Goal: Task Accomplishment & Management: Use online tool/utility

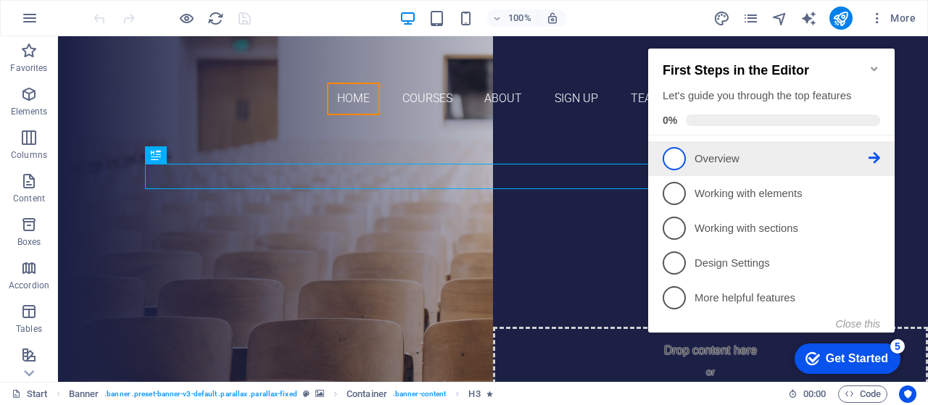
click at [676, 157] on span "1" at bounding box center [674, 158] width 23 height 23
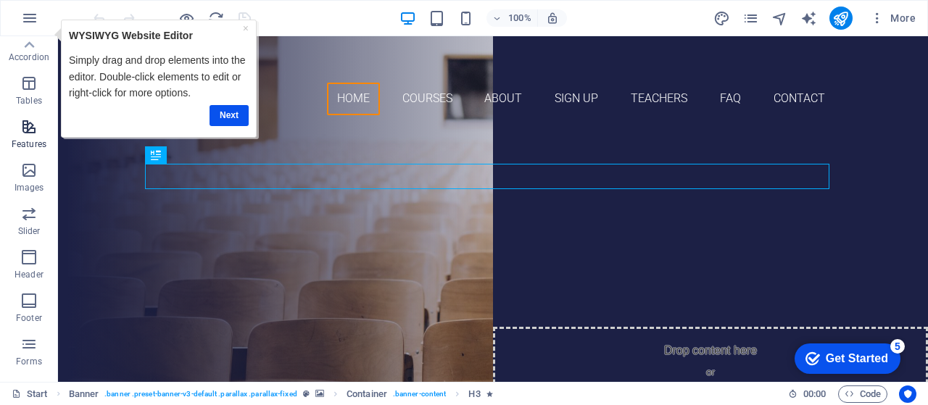
scroll to position [16, 0]
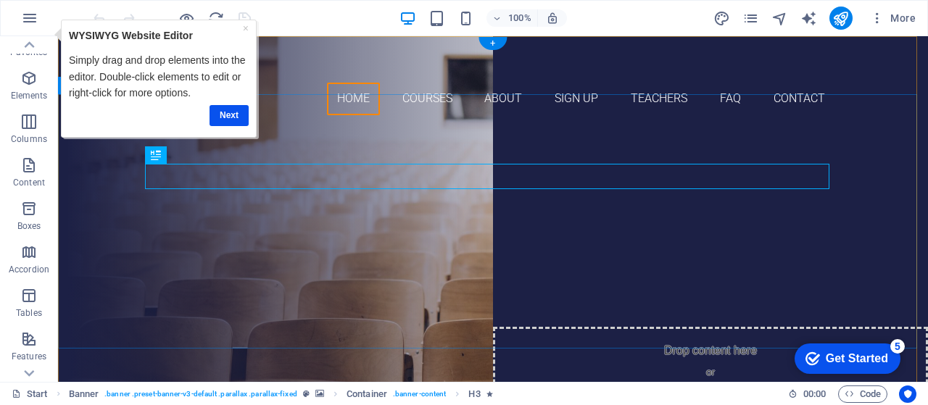
click at [312, 127] on div "Are you ready to learn new languages? Join our Language School Our Courses Sign…" at bounding box center [493, 277] width 870 height 300
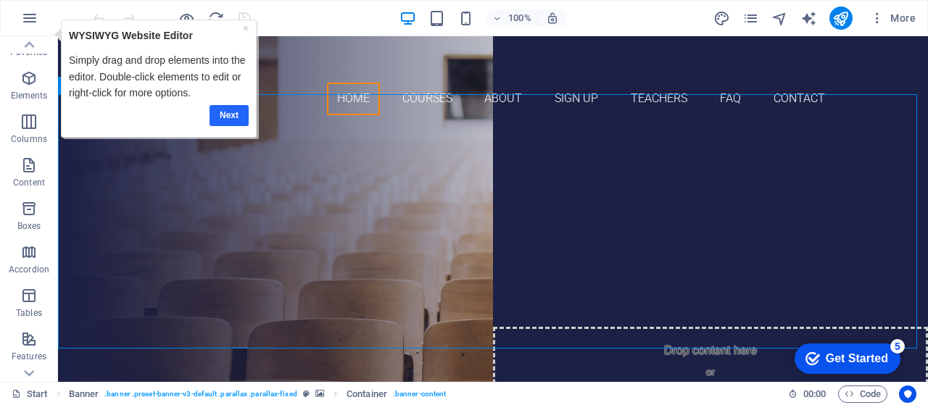
click at [233, 111] on link "Next" at bounding box center [229, 114] width 39 height 21
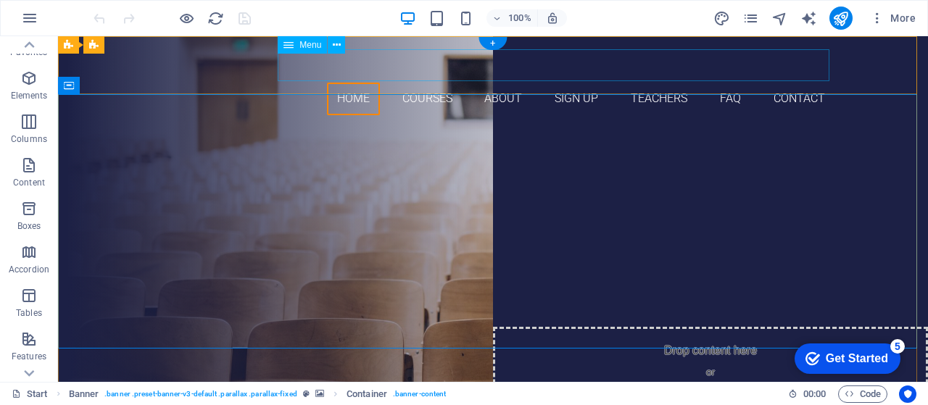
click at [355, 83] on nav "Home Courses About Sign up Teachers FAQ Contact" at bounding box center [493, 99] width 684 height 33
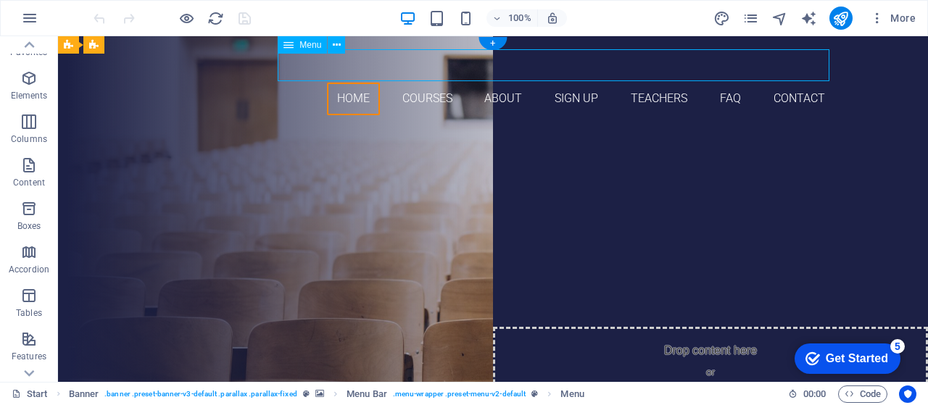
click at [425, 83] on nav "Home Courses About Sign up Teachers FAQ Contact" at bounding box center [493, 99] width 684 height 33
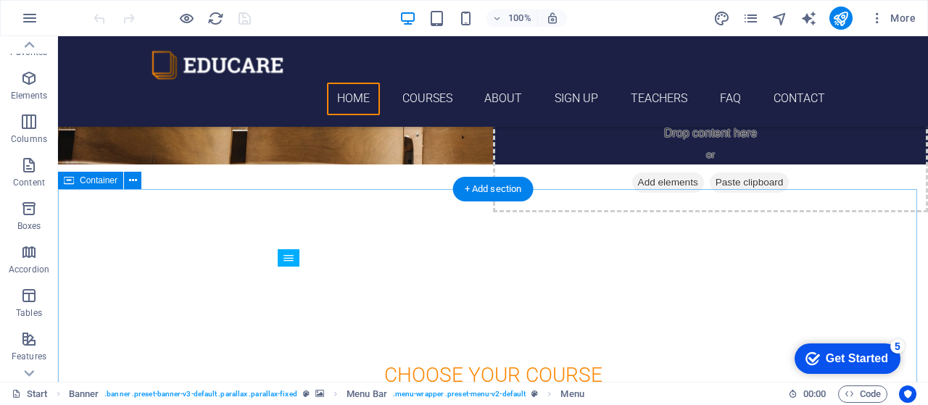
scroll to position [0, 0]
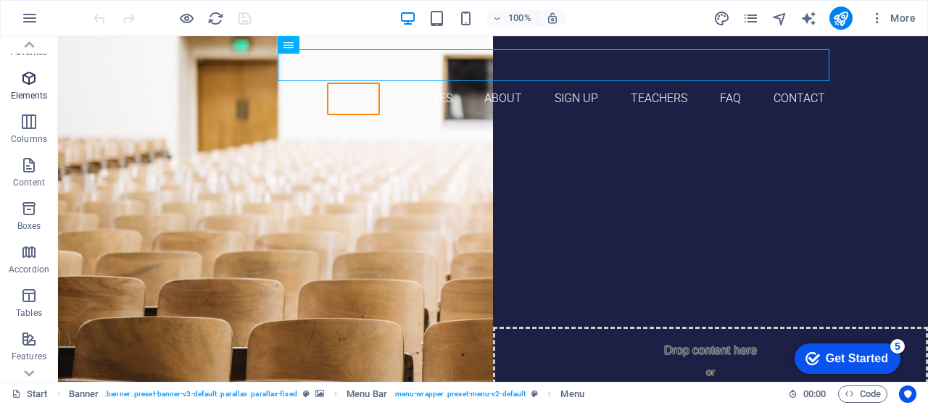
click at [35, 84] on icon "button" at bounding box center [28, 78] width 17 height 17
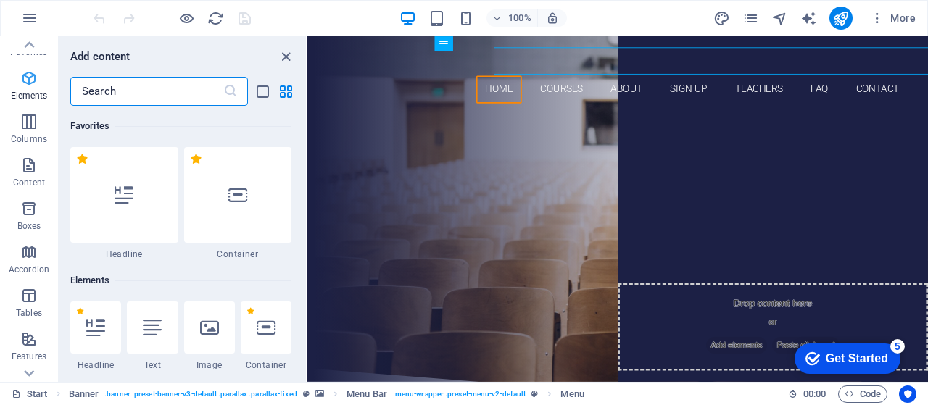
click at [35, 84] on icon "button" at bounding box center [28, 78] width 17 height 17
click at [25, 109] on button "Columns" at bounding box center [29, 129] width 58 height 44
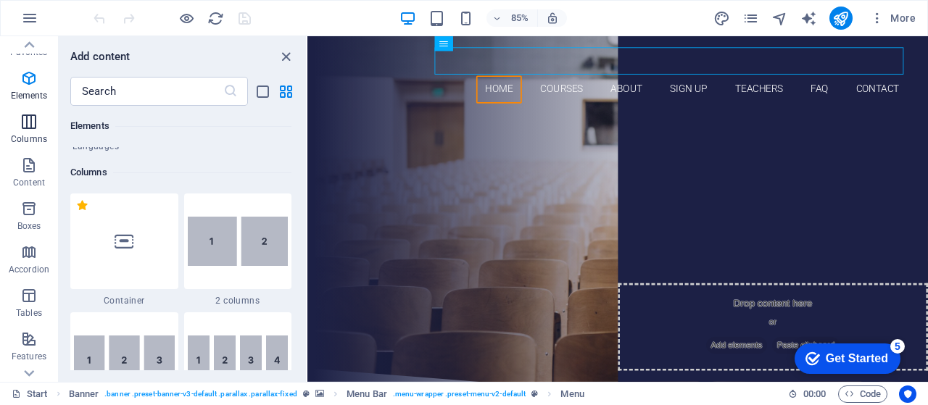
scroll to position [718, 0]
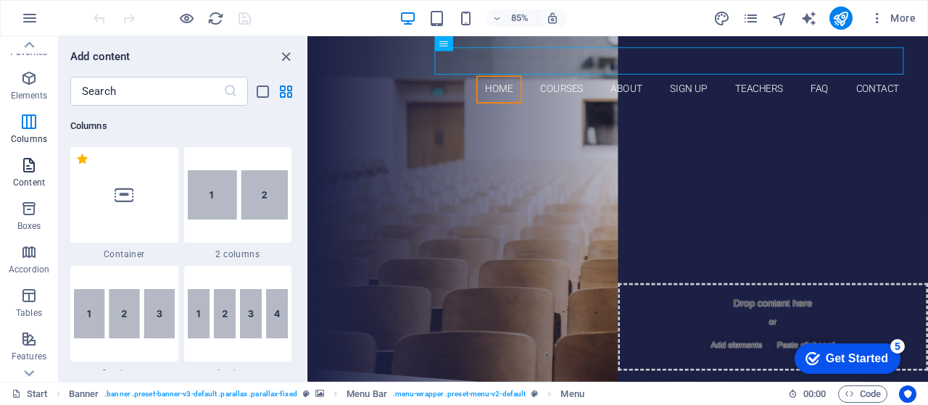
click at [41, 172] on span "Content" at bounding box center [29, 174] width 58 height 35
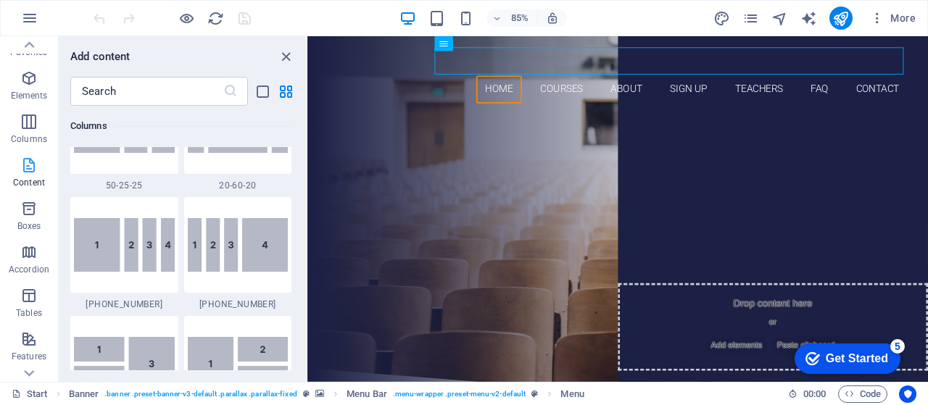
scroll to position [2537, 0]
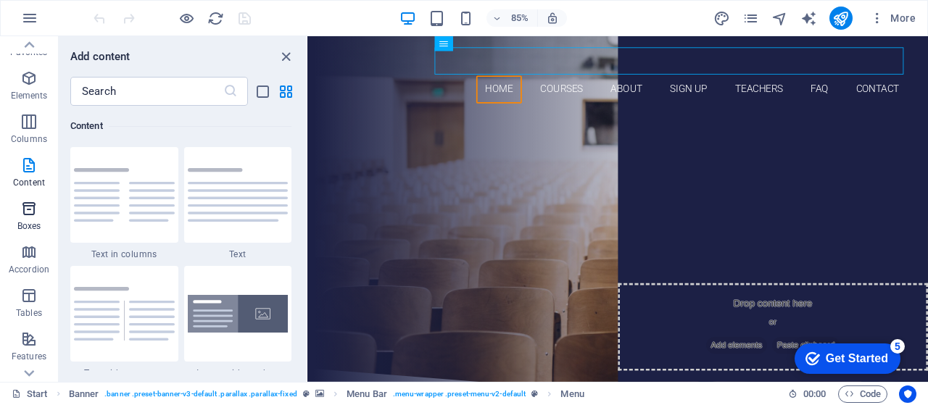
click at [30, 201] on icon "button" at bounding box center [28, 208] width 17 height 17
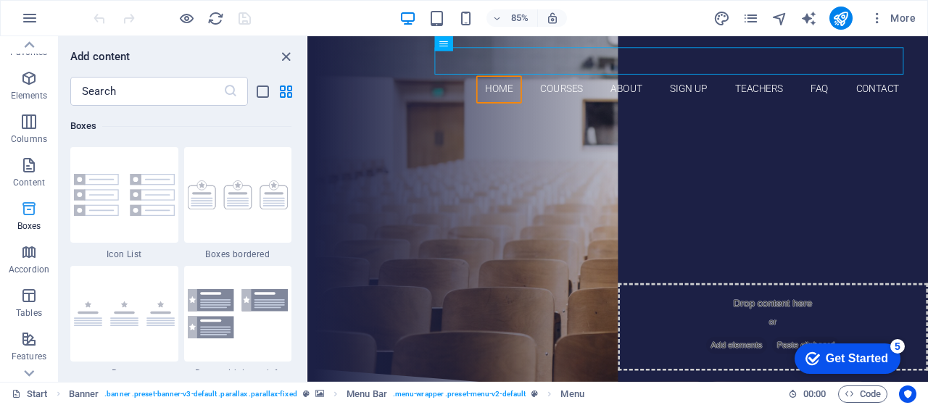
scroll to position [3999, 0]
click at [32, 261] on span "Accordion" at bounding box center [29, 261] width 58 height 35
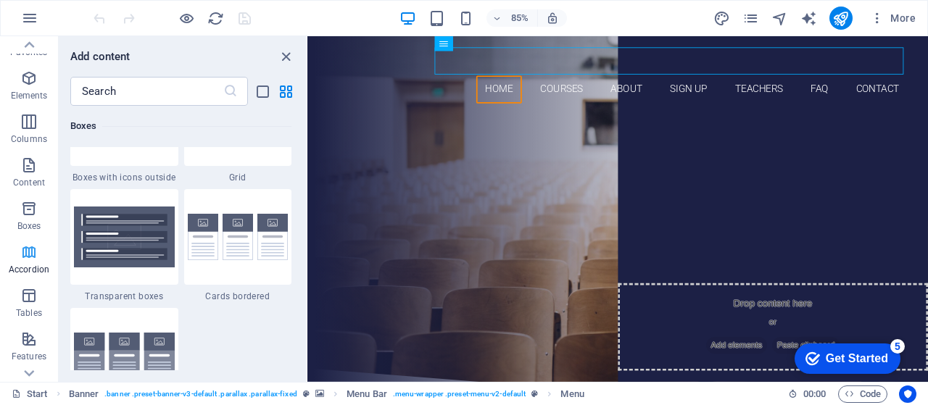
scroll to position [4629, 0]
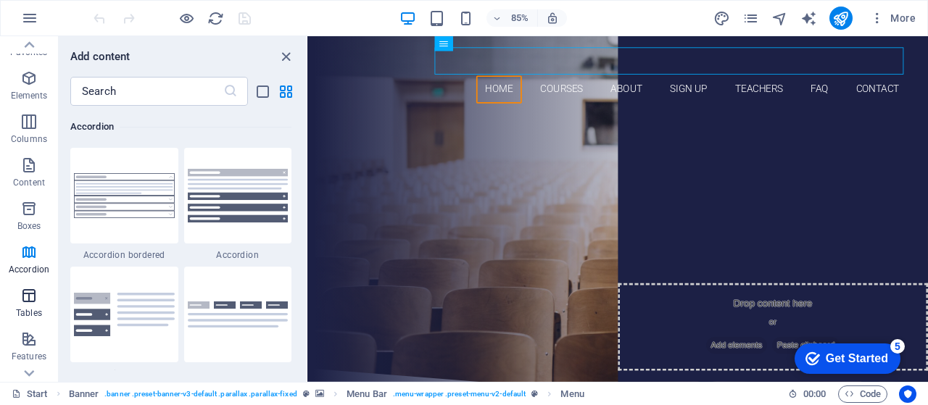
click at [35, 299] on icon "button" at bounding box center [28, 295] width 17 height 17
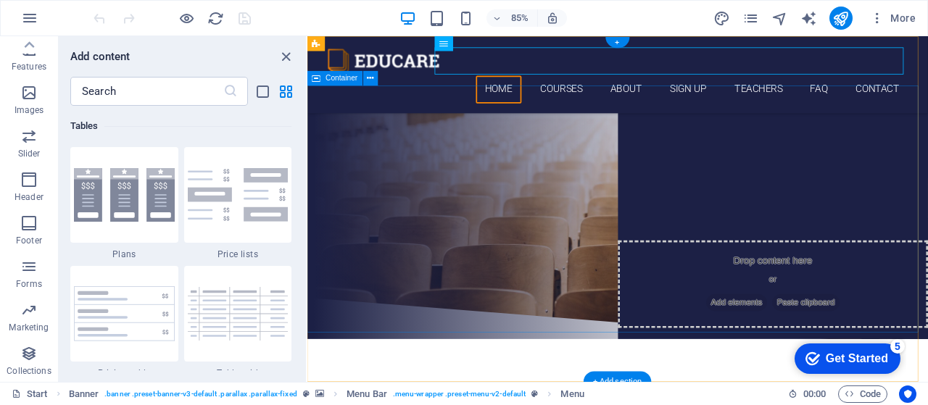
scroll to position [73, 0]
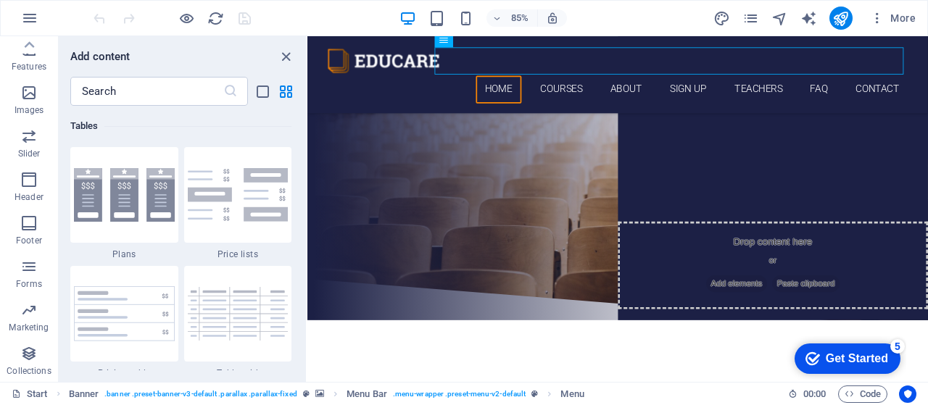
click at [832, 362] on div "Get Started" at bounding box center [857, 358] width 62 height 13
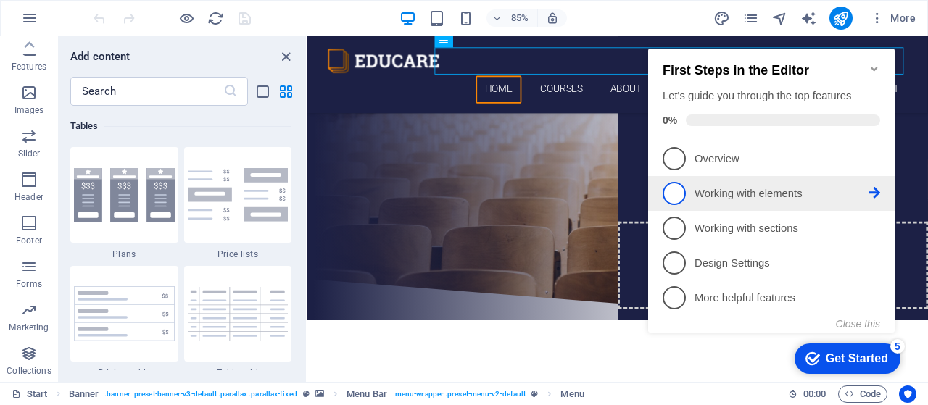
click at [674, 195] on span "2" at bounding box center [674, 193] width 23 height 23
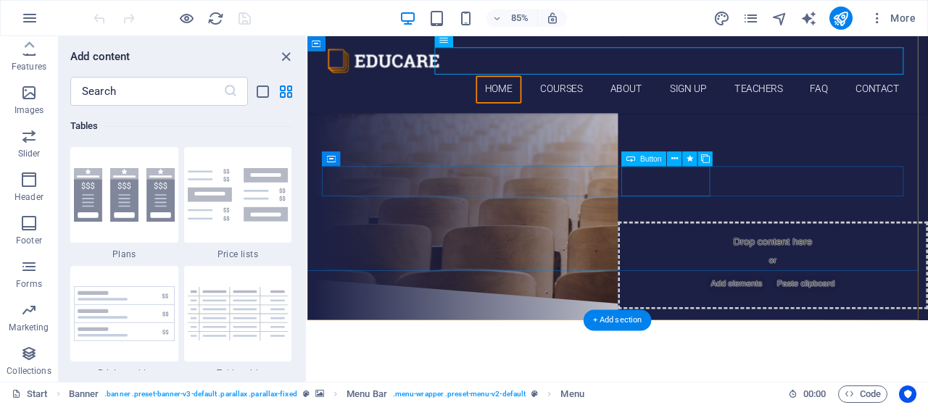
scroll to position [0, 0]
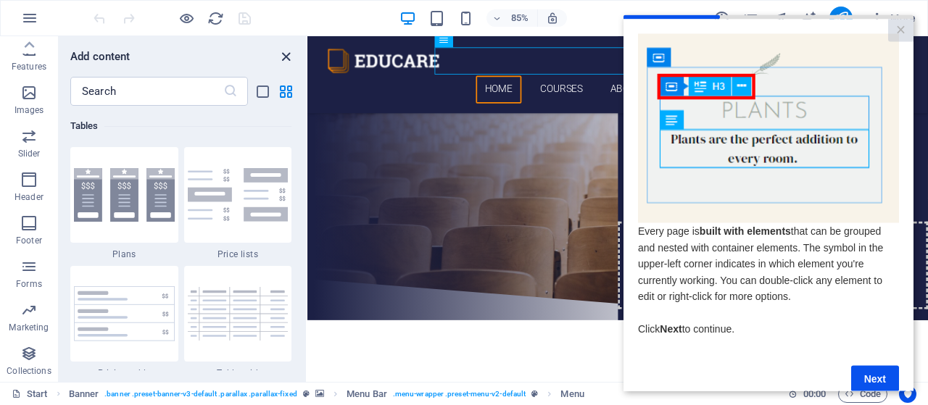
click at [289, 59] on icon "close panel" at bounding box center [286, 57] width 17 height 17
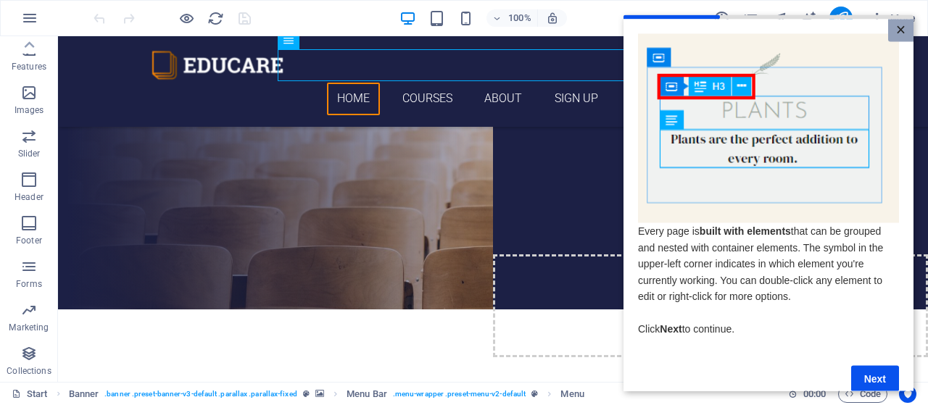
click at [898, 28] on link "×" at bounding box center [900, 30] width 25 height 22
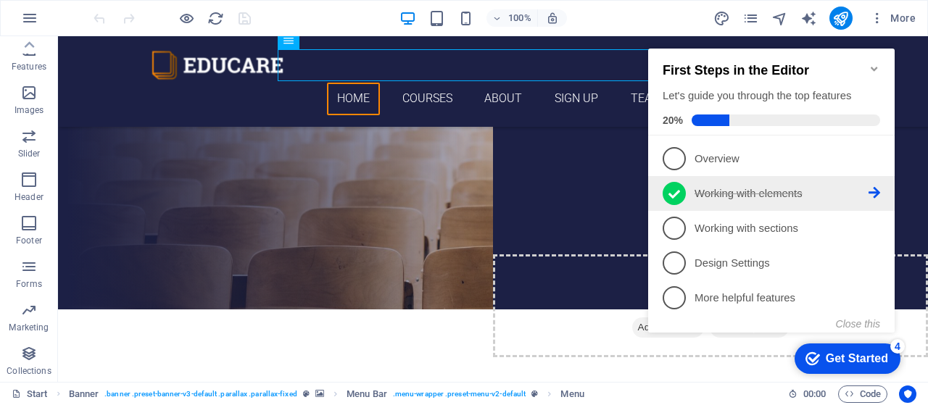
click at [870, 193] on icon at bounding box center [875, 193] width 12 height 12
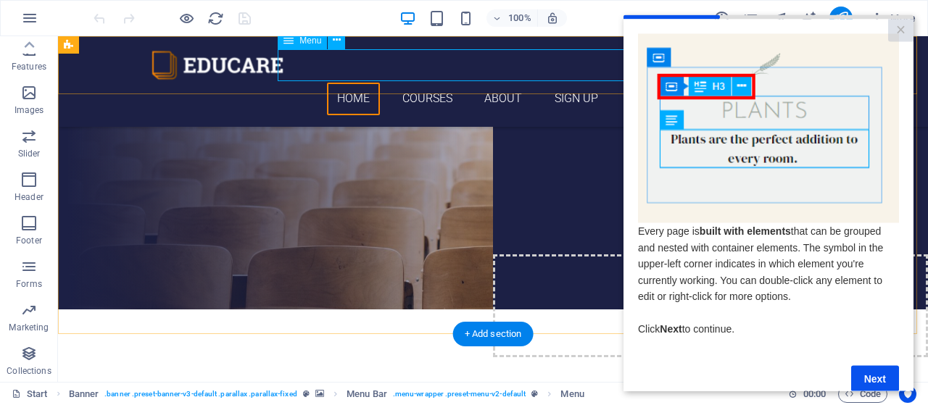
click at [582, 83] on nav "Home Courses About Sign up Teachers FAQ Contact" at bounding box center [493, 99] width 684 height 33
click at [525, 83] on nav "Home Courses About Sign up Teachers FAQ Contact" at bounding box center [493, 99] width 684 height 33
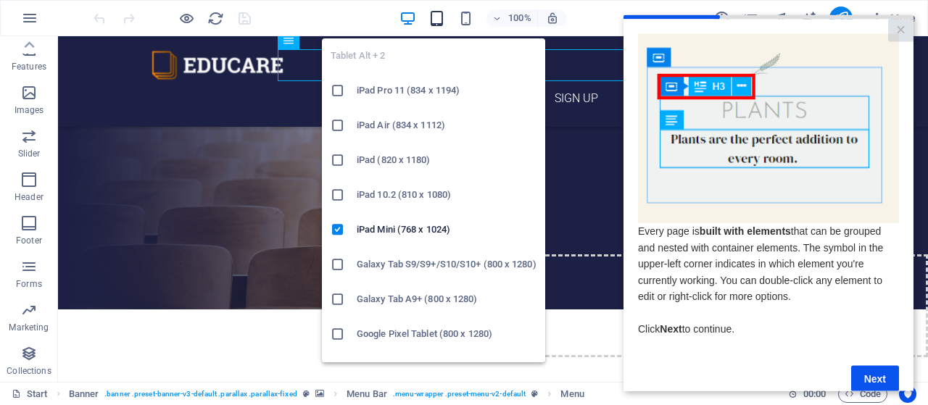
click at [442, 20] on icon "button" at bounding box center [437, 18] width 17 height 17
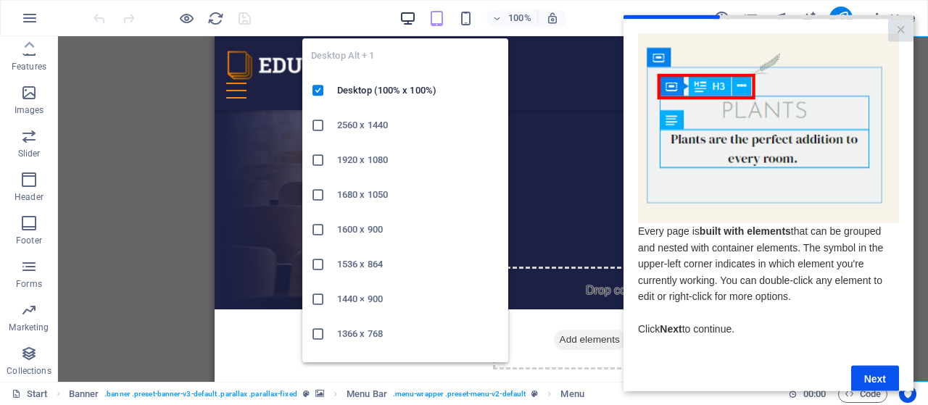
click at [409, 19] on icon "button" at bounding box center [408, 18] width 17 height 17
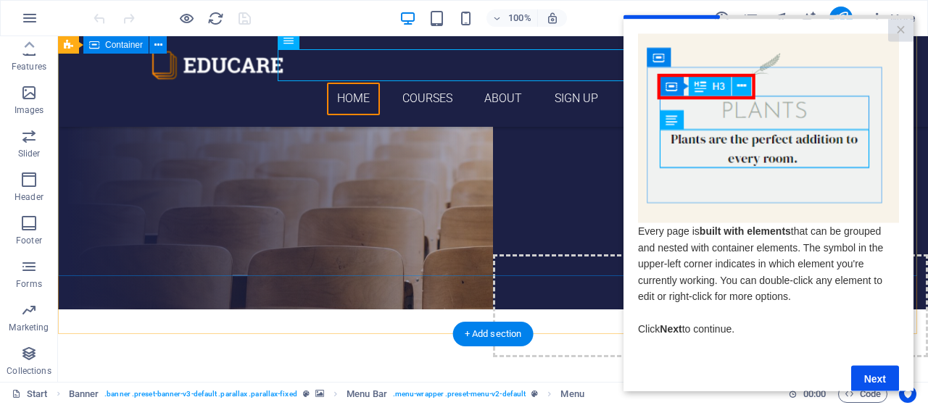
click at [267, 218] on div "Are you ready to learn new languages? Join our Language School Our Courses Sign…" at bounding box center [493, 172] width 870 height 300
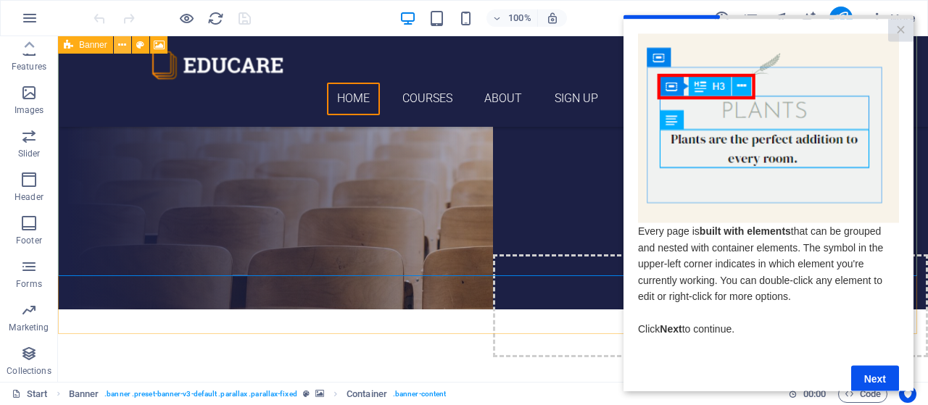
click at [122, 47] on icon at bounding box center [122, 45] width 8 height 15
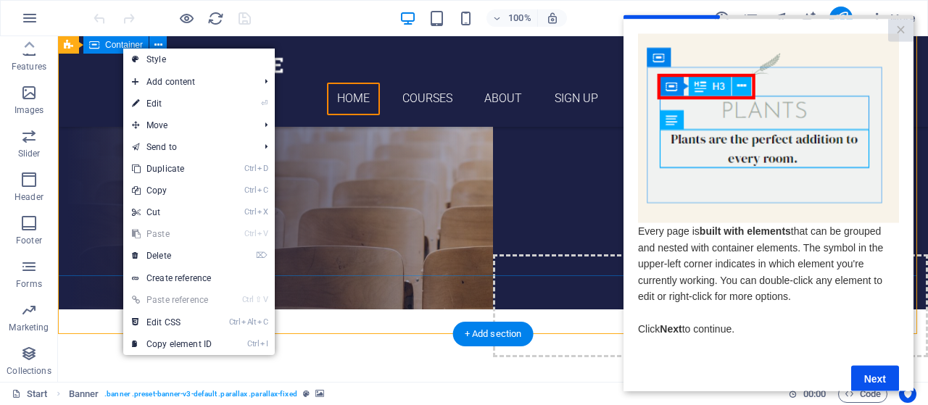
click at [109, 112] on div "Are you ready to learn new languages? Join our Language School Our Courses Sign…" at bounding box center [493, 172] width 870 height 300
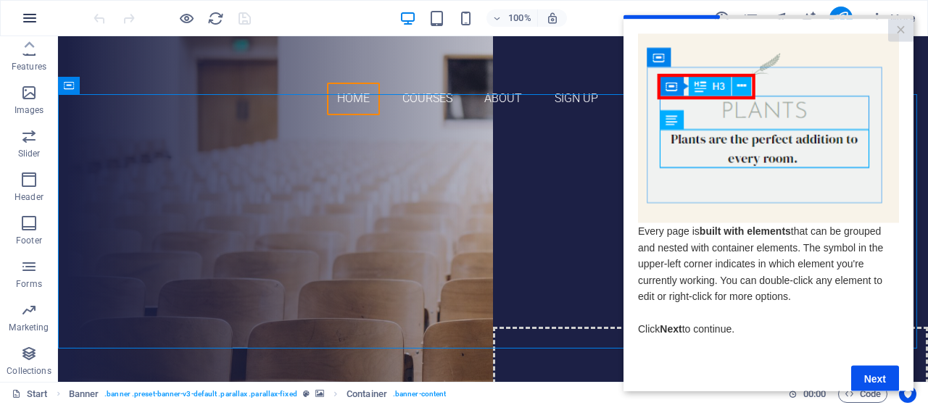
click at [33, 13] on icon "button" at bounding box center [29, 17] width 17 height 17
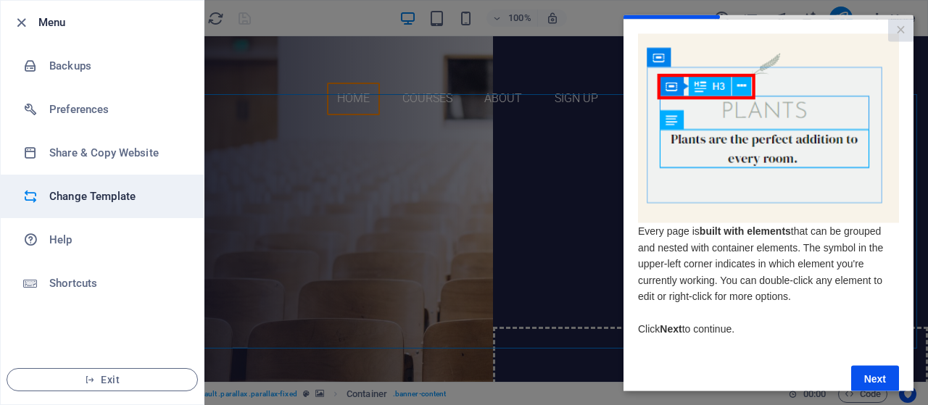
click at [99, 199] on h6 "Change Template" at bounding box center [116, 196] width 134 height 17
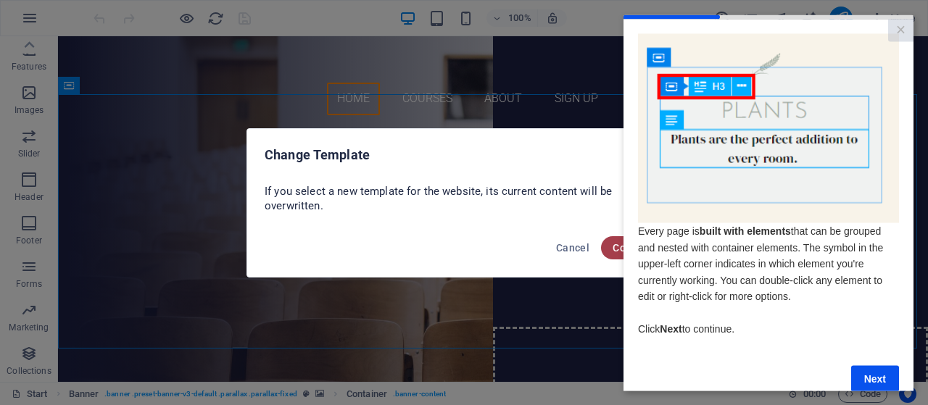
click at [615, 245] on span "Confirm" at bounding box center [632, 248] width 39 height 12
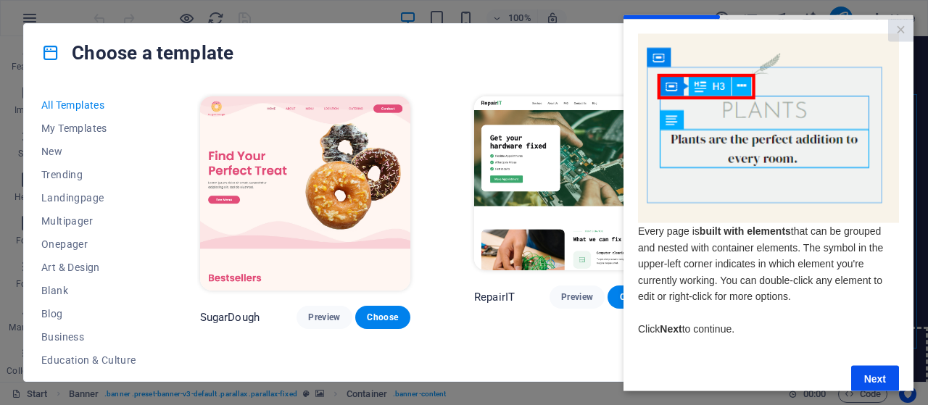
click at [659, 19] on cue "Every page is built with elements that can be grouped and nested with container…" at bounding box center [769, 212] width 290 height 387
click at [837, 25] on cue "Every page is built with elements that can be grouped and nested with container…" at bounding box center [769, 212] width 290 height 387
click at [683, 15] on div "current step" at bounding box center [672, 17] width 96 height 4
click at [683, 17] on div "current step" at bounding box center [672, 17] width 96 height 4
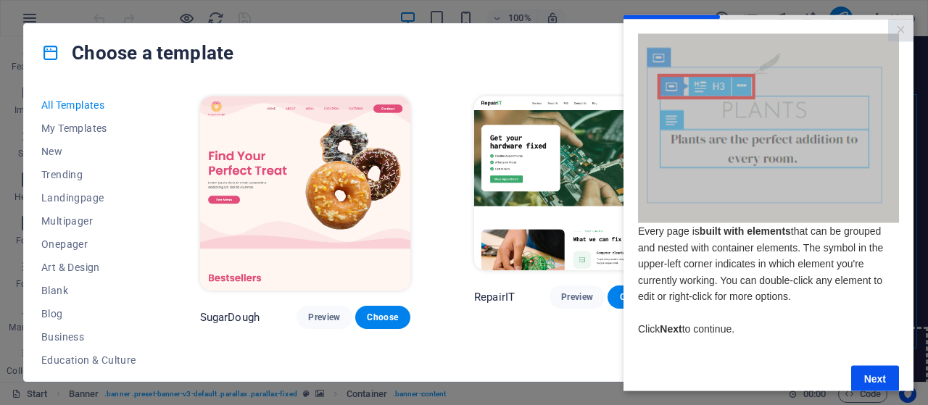
drag, startPoint x: 693, startPoint y: 19, endPoint x: 704, endPoint y: 22, distance: 11.5
click at [704, 22] on modal-container "× Every page is built with elements that can be grouped and nested with contain…" at bounding box center [769, 211] width 290 height 392
click at [705, 22] on cue "Every page is built with elements that can be grouped and nested with container…" at bounding box center [769, 212] width 290 height 387
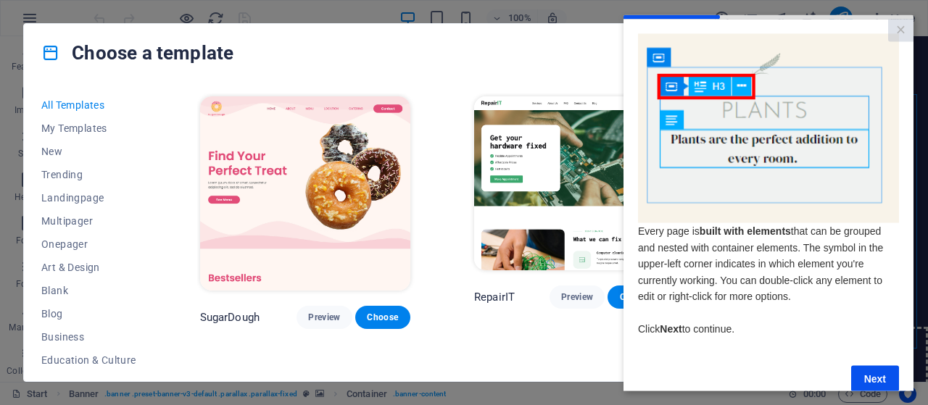
click at [677, 45] on img at bounding box center [768, 127] width 261 height 189
click at [693, 22] on cue "Every page is built with elements that can be grouped and nested with container…" at bounding box center [769, 212] width 290 height 387
click at [563, 60] on div "Choose a template" at bounding box center [464, 53] width 880 height 58
click at [899, 32] on link "×" at bounding box center [900, 30] width 25 height 22
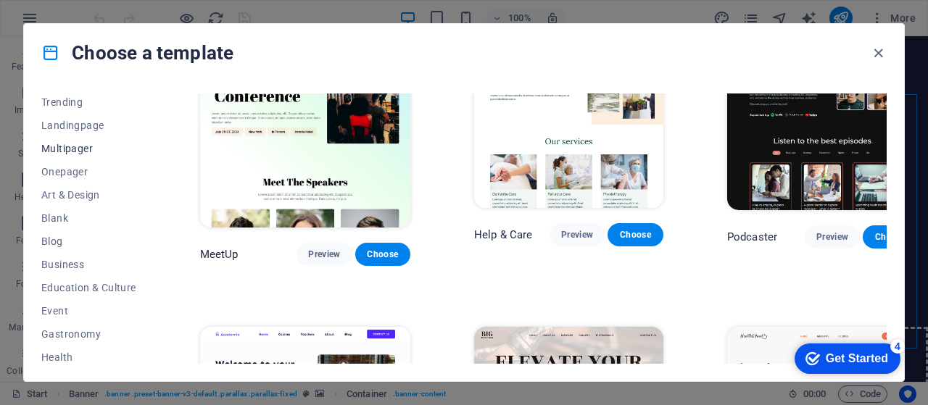
scroll to position [145, 0]
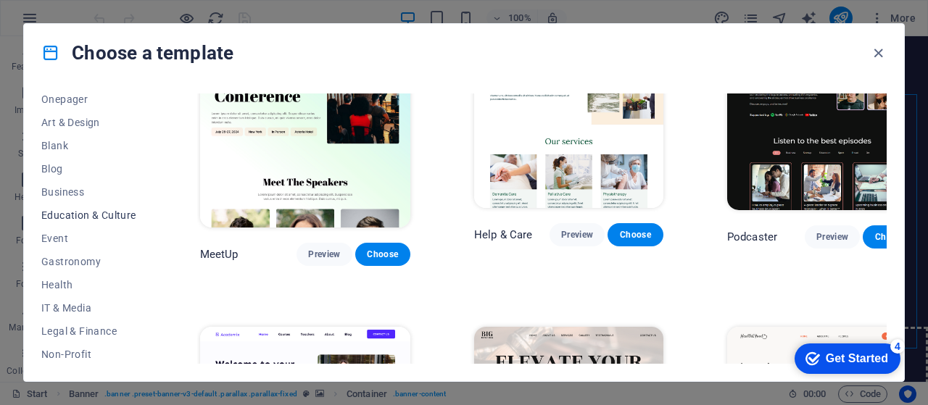
click at [80, 212] on span "Education & Culture" at bounding box center [88, 216] width 95 height 12
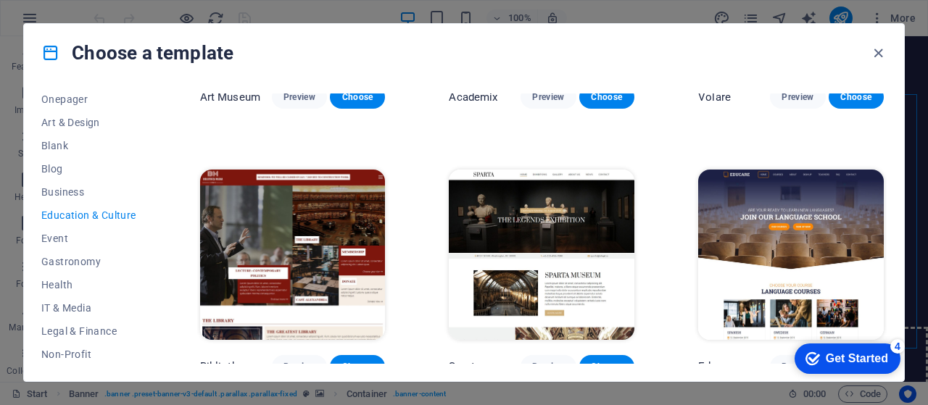
scroll to position [218, 0]
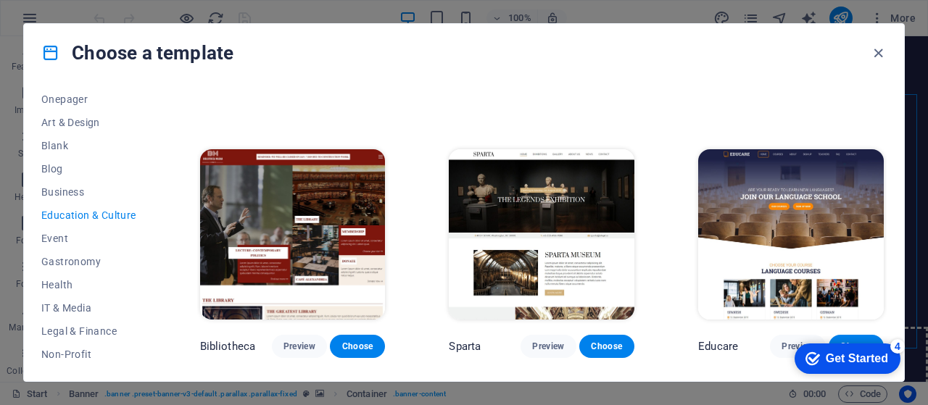
click at [344, 208] on img at bounding box center [293, 234] width 186 height 171
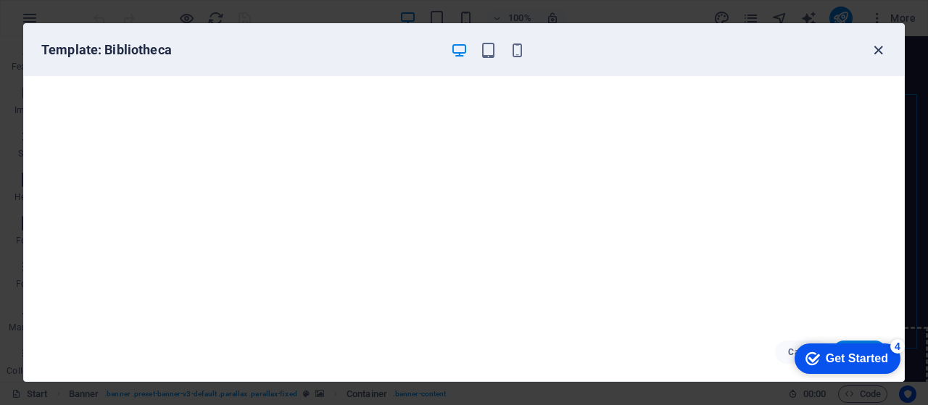
click at [879, 50] on icon "button" at bounding box center [878, 50] width 17 height 17
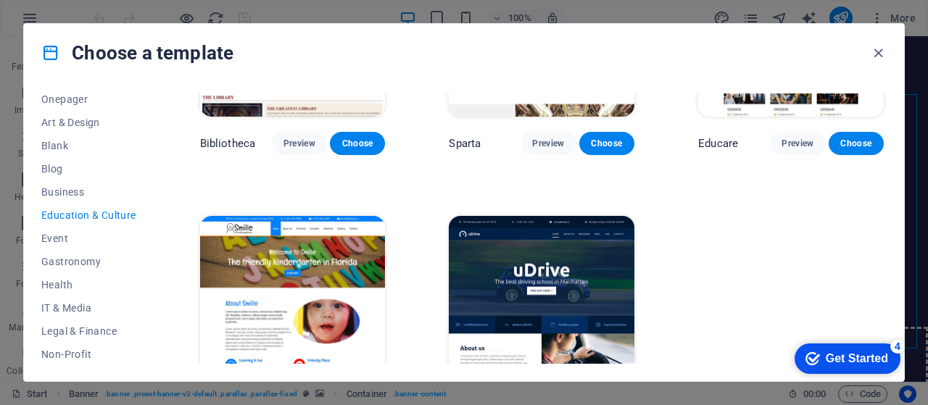
scroll to position [403, 0]
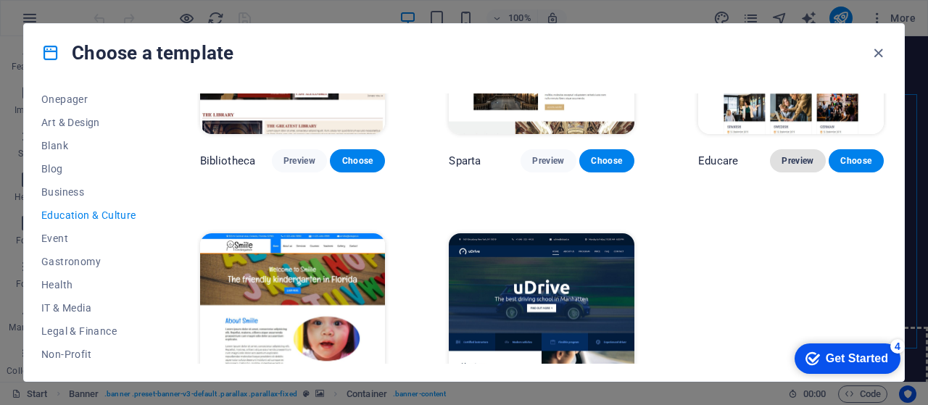
click at [791, 160] on span "Preview" at bounding box center [798, 161] width 32 height 12
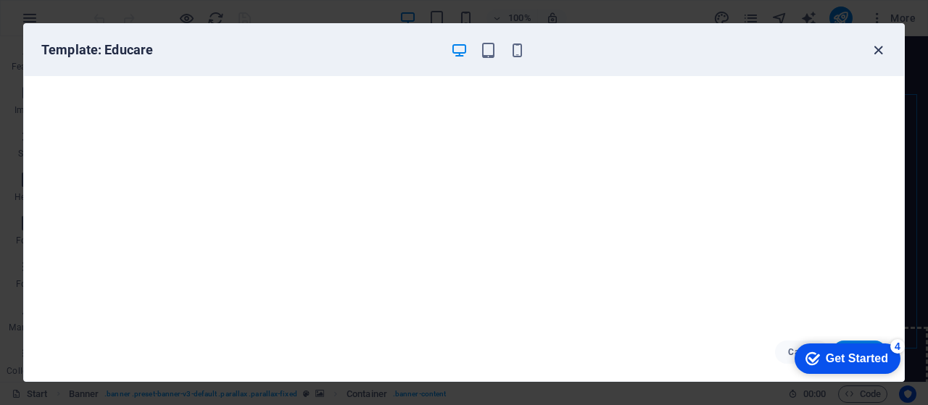
click at [879, 46] on icon "button" at bounding box center [878, 50] width 17 height 17
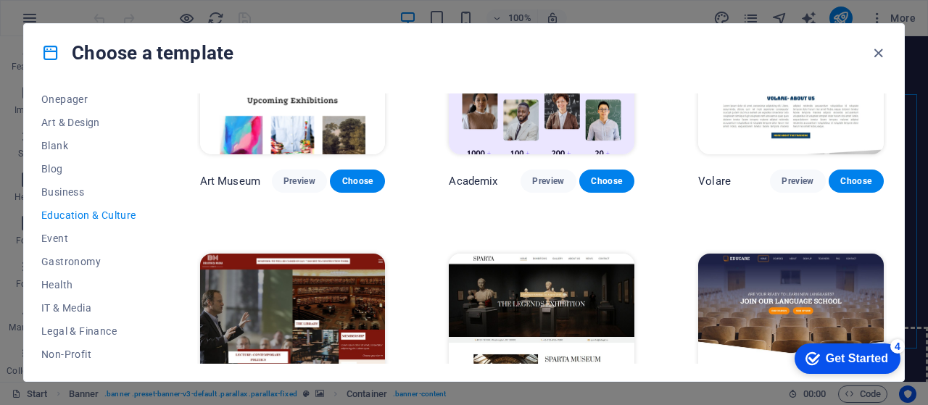
scroll to position [41, 0]
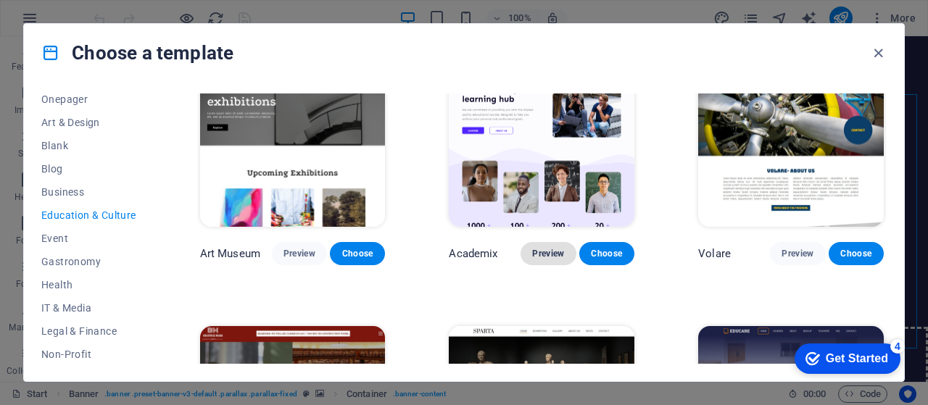
click at [553, 250] on span "Preview" at bounding box center [548, 254] width 32 height 12
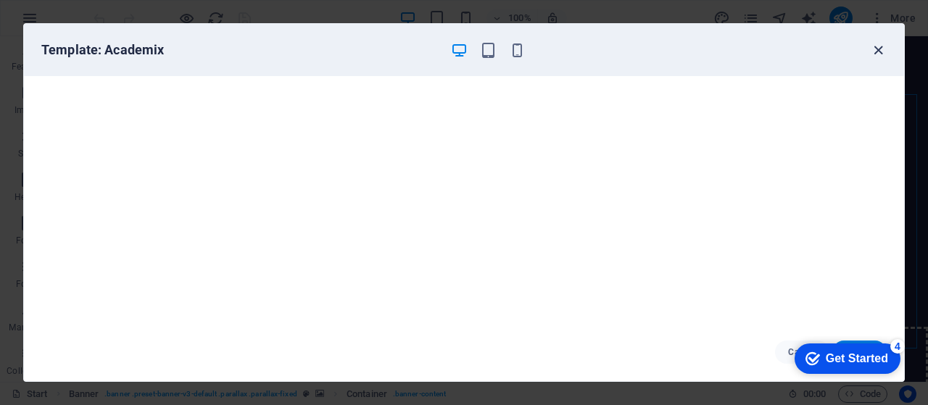
click at [881, 49] on icon "button" at bounding box center [878, 50] width 17 height 17
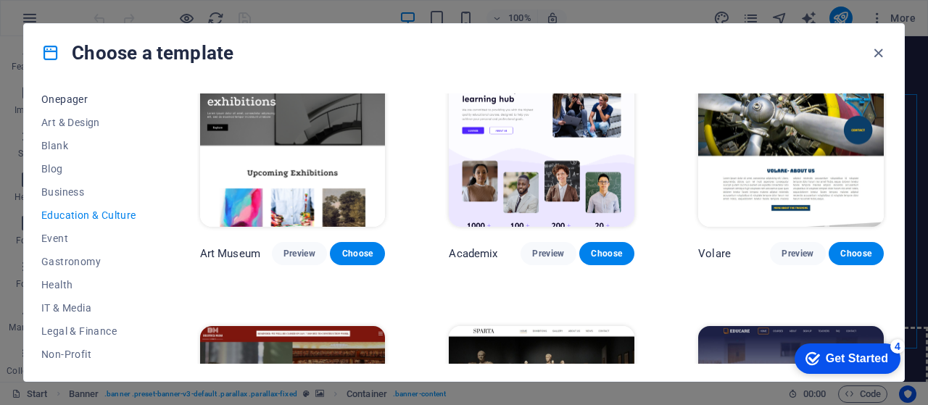
click at [65, 104] on span "Onepager" at bounding box center [88, 100] width 95 height 12
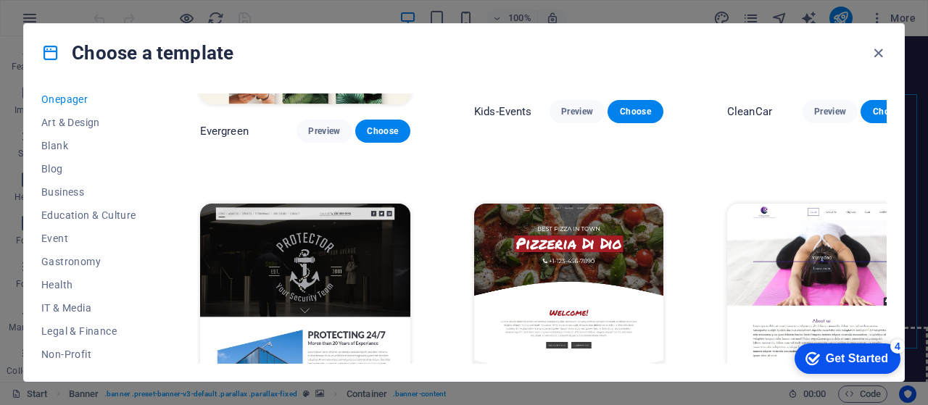
scroll to position [2241, 0]
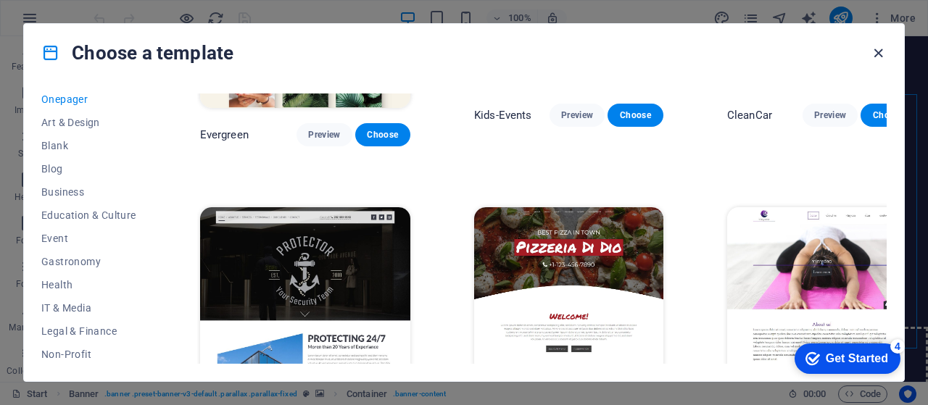
click at [882, 58] on icon "button" at bounding box center [878, 53] width 17 height 17
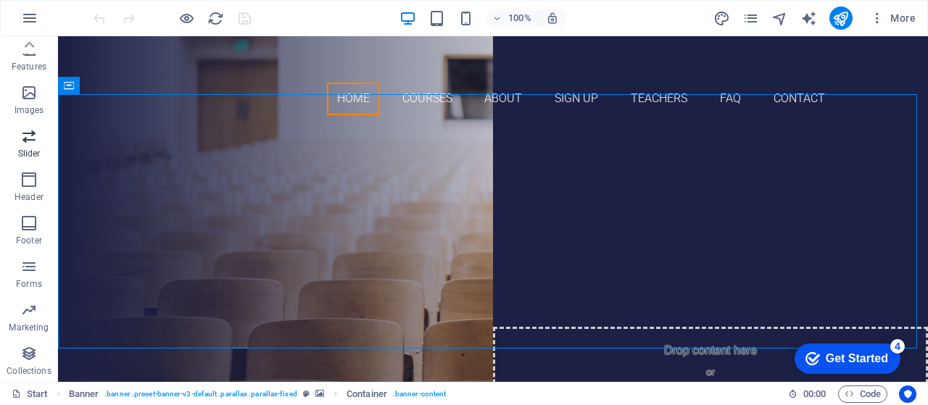
click at [20, 137] on icon "button" at bounding box center [28, 136] width 17 height 17
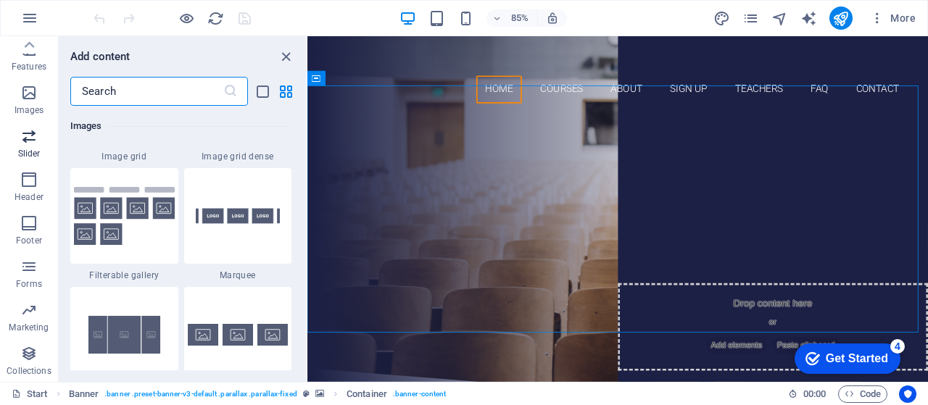
scroll to position [8220, 0]
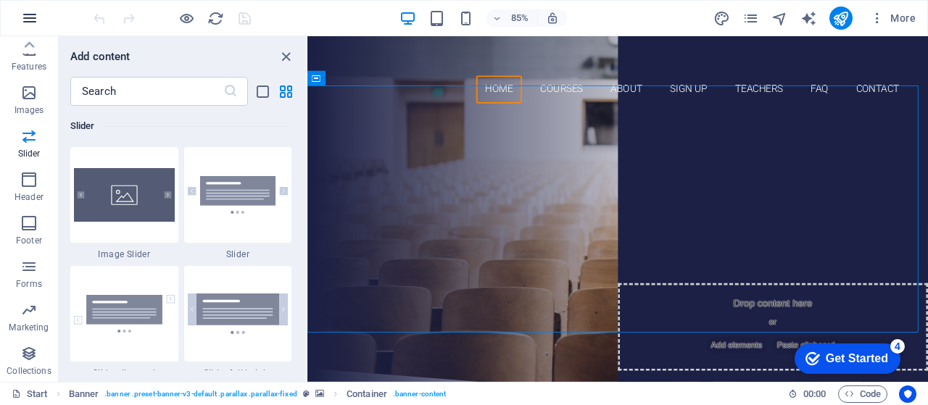
click at [38, 19] on icon "button" at bounding box center [29, 17] width 17 height 17
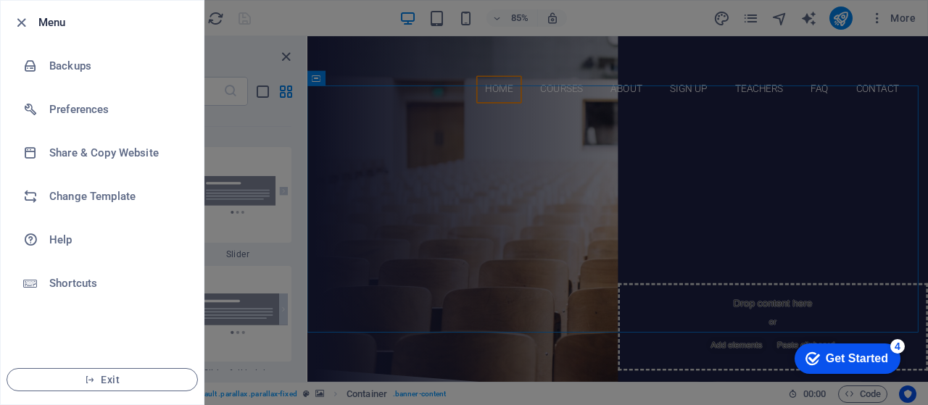
click at [63, 25] on h6 "Menu" at bounding box center [115, 22] width 154 height 17
click at [29, 22] on div at bounding box center [25, 22] width 26 height 17
click at [23, 24] on icon "button" at bounding box center [21, 23] width 17 height 17
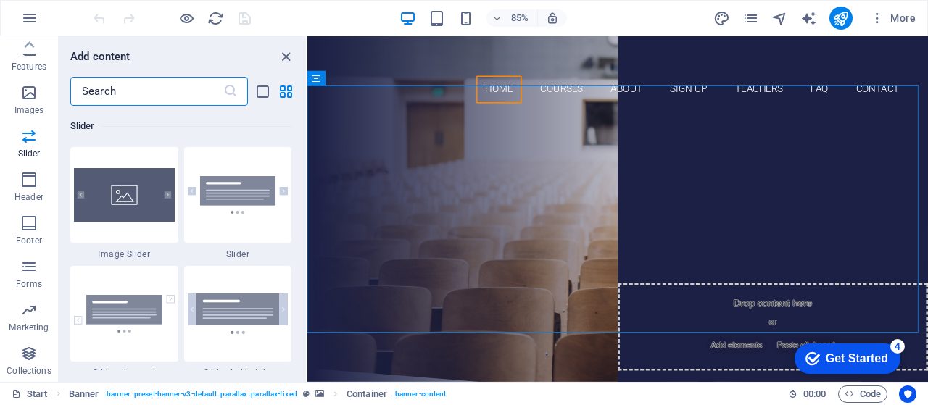
click at [221, 94] on input "text" at bounding box center [146, 91] width 153 height 29
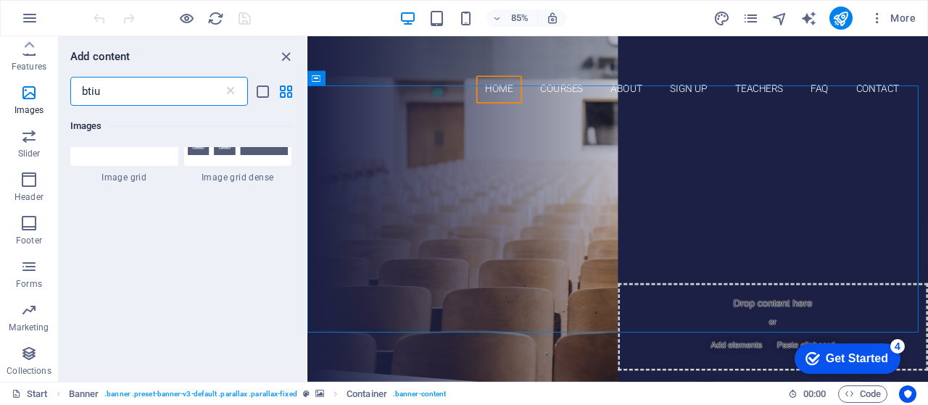
scroll to position [0, 0]
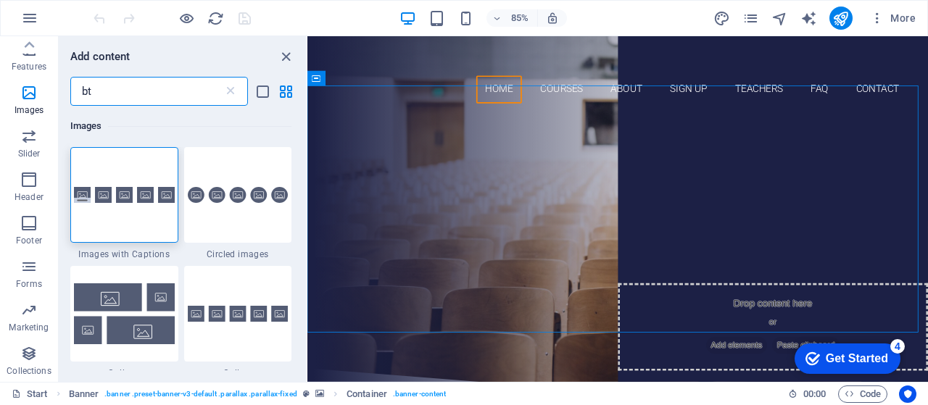
type input "b"
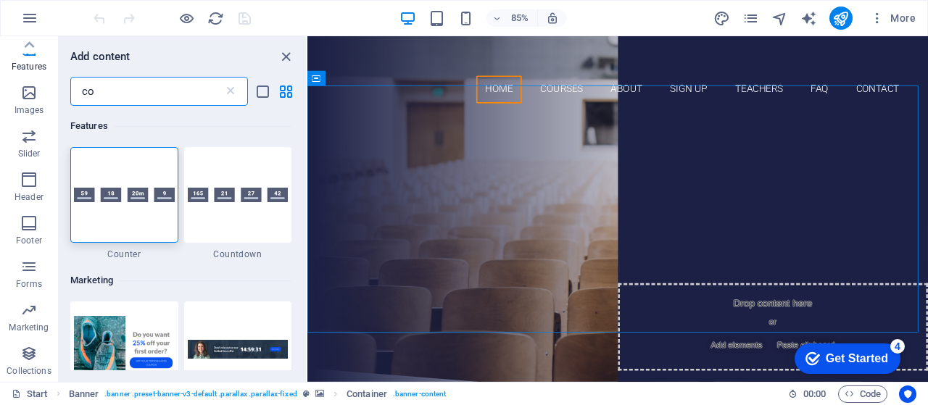
type input "c"
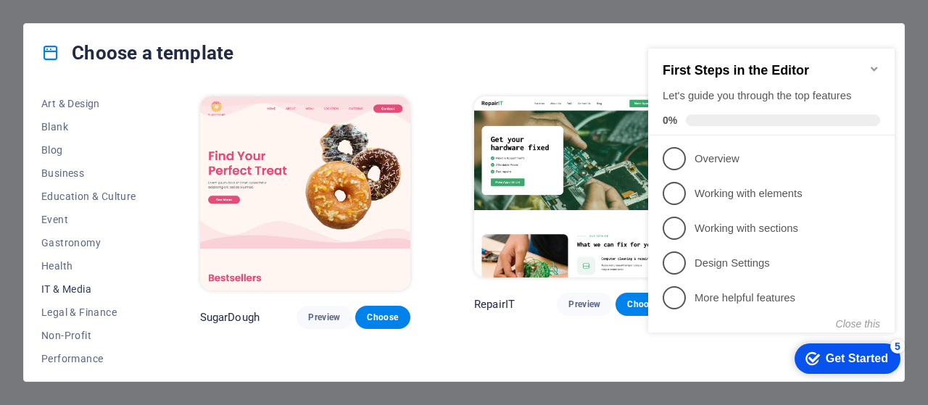
scroll to position [145, 0]
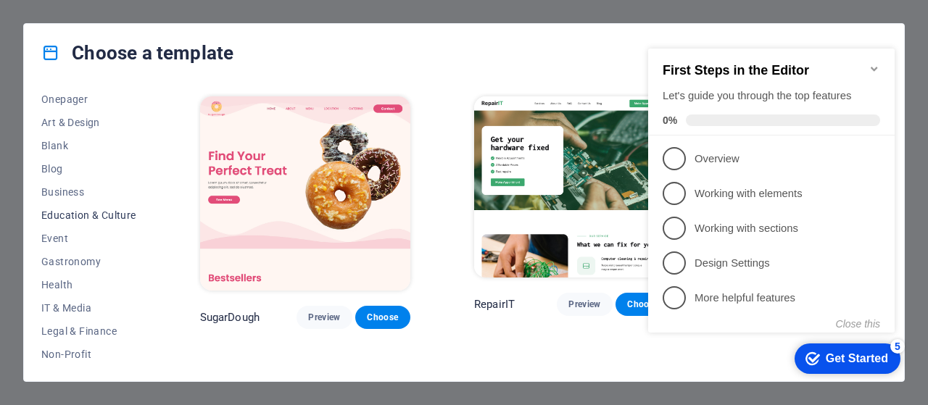
click at [73, 218] on span "Education & Culture" at bounding box center [88, 216] width 95 height 12
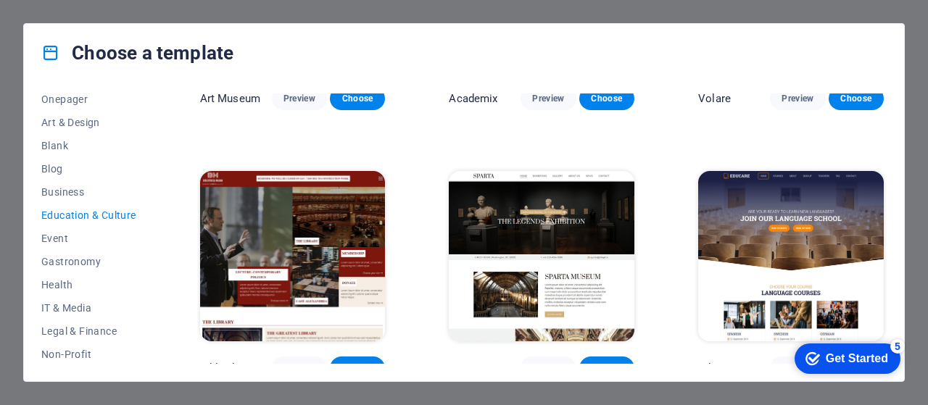
scroll to position [218, 0]
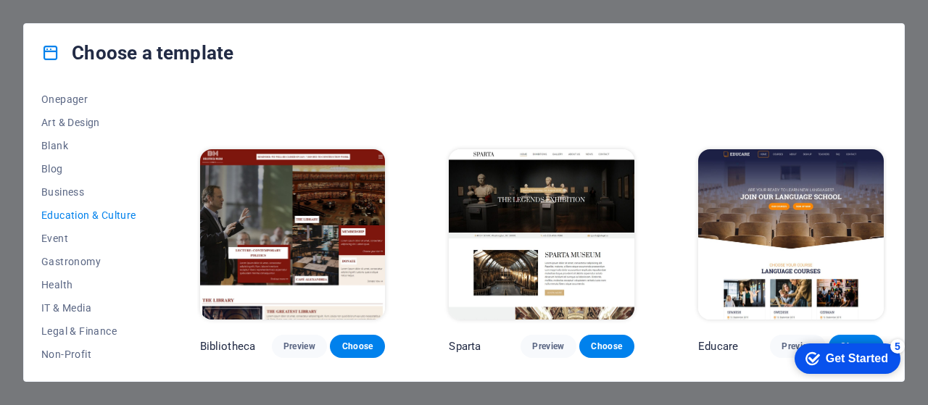
click at [751, 189] on img at bounding box center [791, 234] width 186 height 171
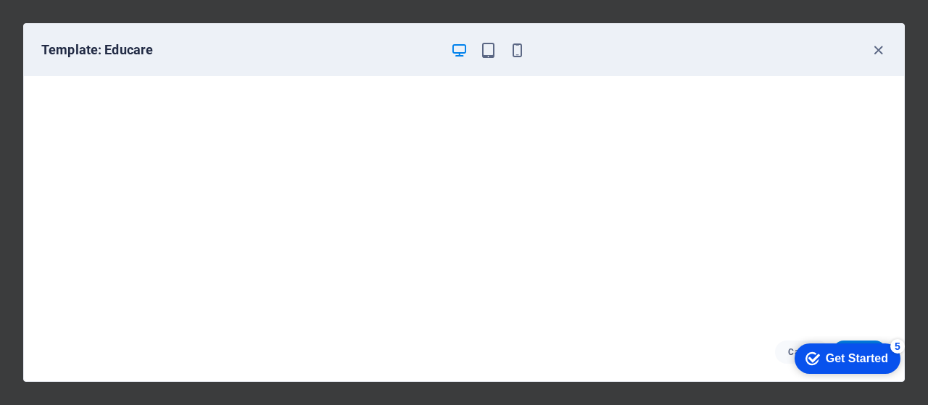
click at [869, 352] on div "Get Started" at bounding box center [857, 358] width 62 height 13
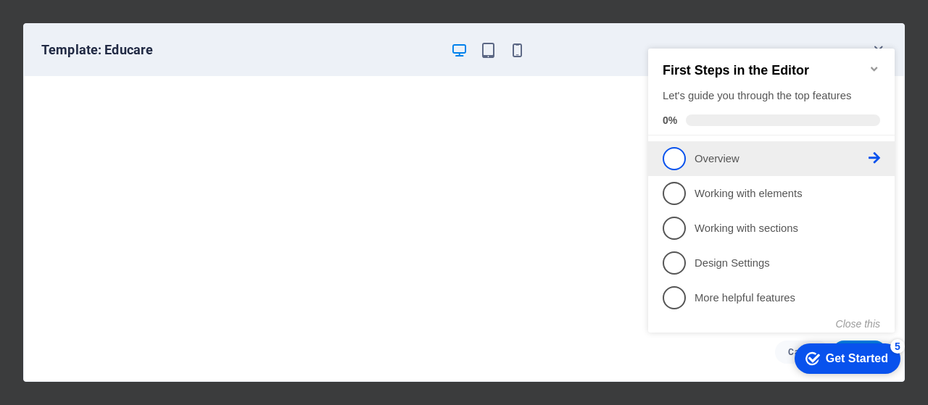
click at [674, 157] on span "1" at bounding box center [674, 158] width 23 height 23
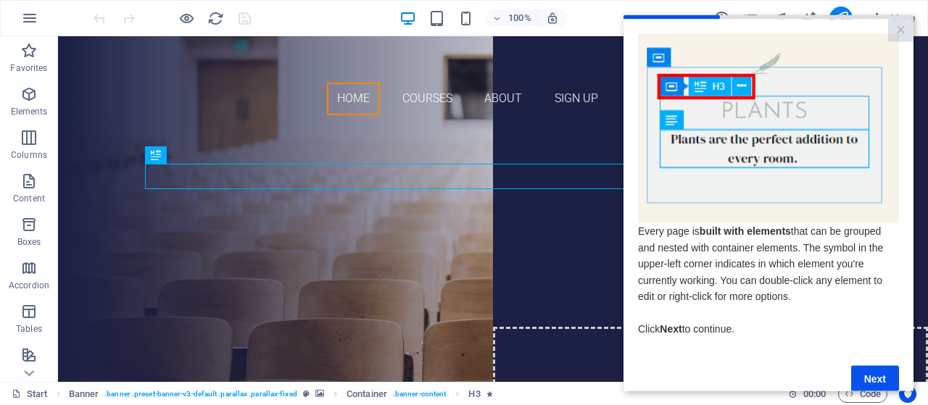
scroll to position [30, 0]
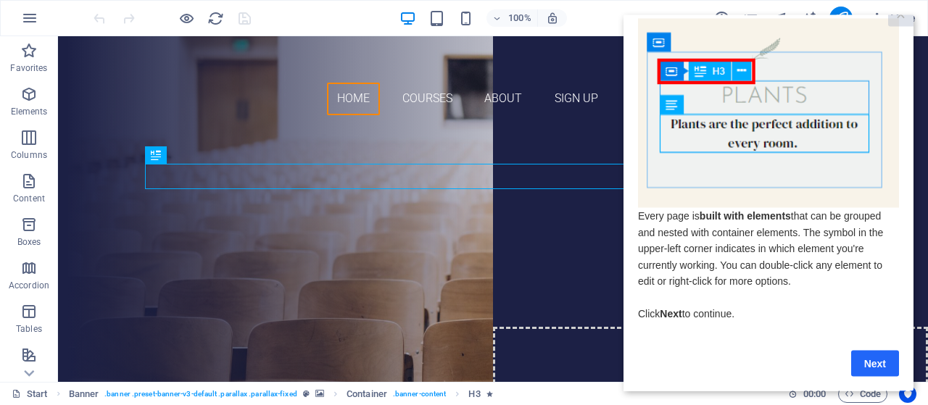
click at [863, 352] on link "Next" at bounding box center [875, 363] width 48 height 26
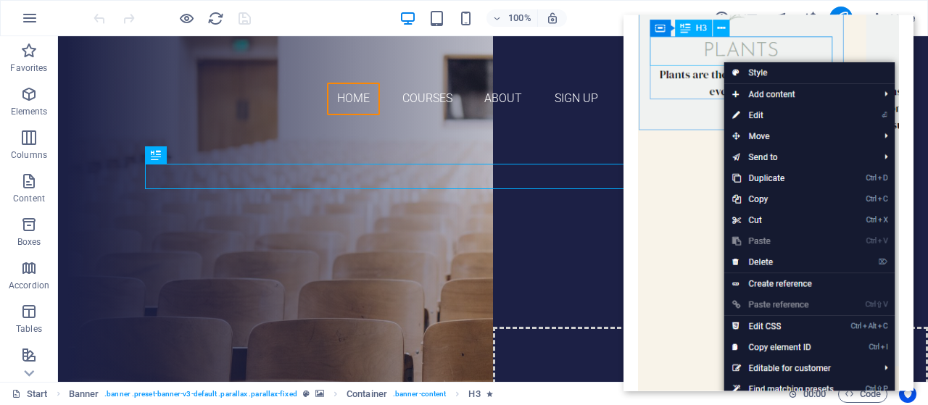
scroll to position [73, 0]
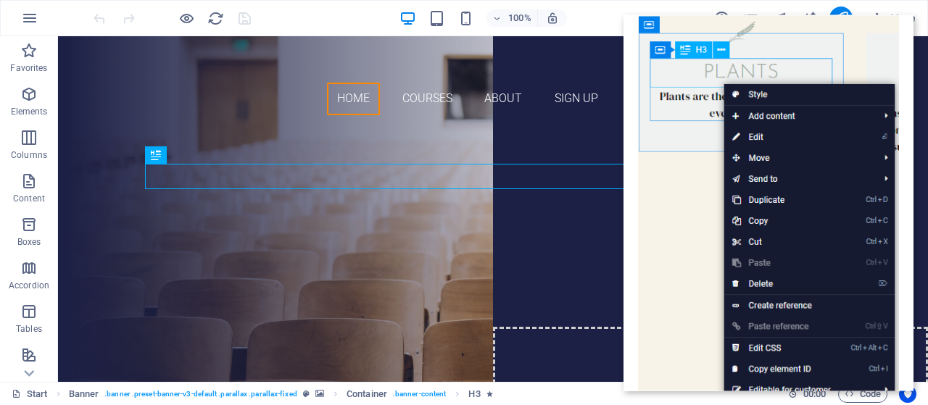
click at [738, 118] on img at bounding box center [768, 220] width 261 height 411
click at [774, 117] on img at bounding box center [768, 220] width 261 height 411
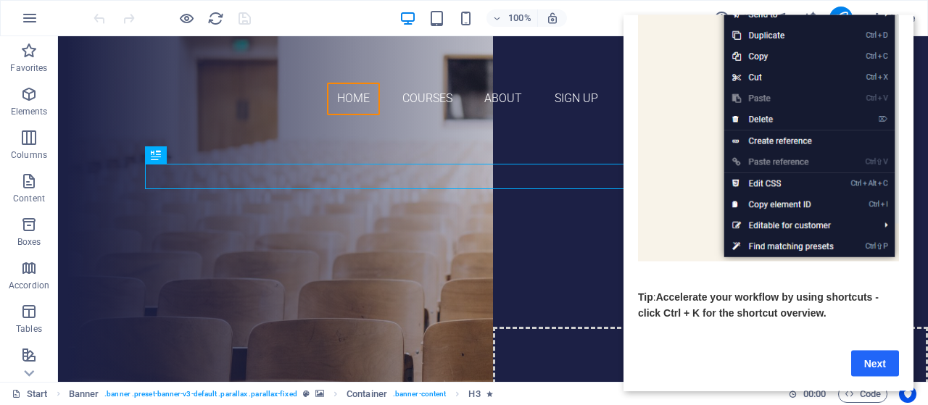
scroll to position [252, 0]
click at [869, 353] on link "Next" at bounding box center [875, 363] width 48 height 26
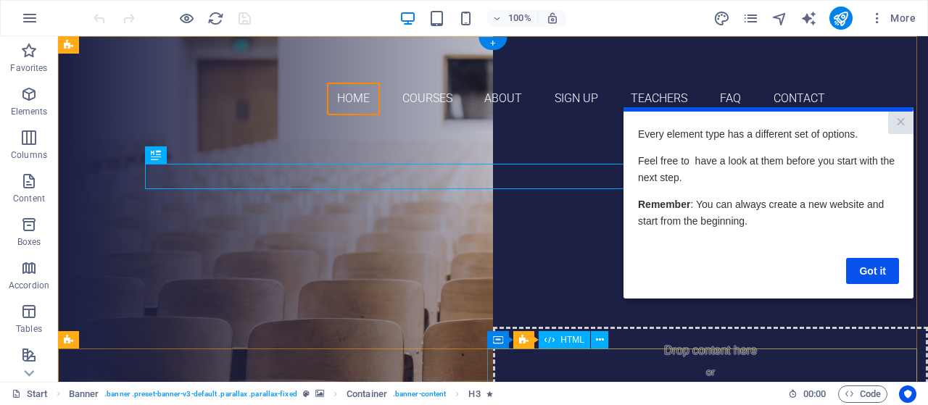
scroll to position [0, 0]
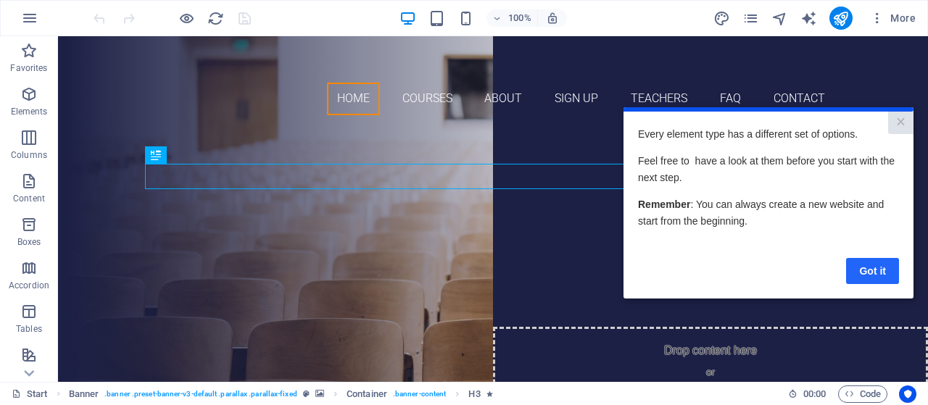
click at [856, 273] on link "Got it" at bounding box center [872, 270] width 53 height 26
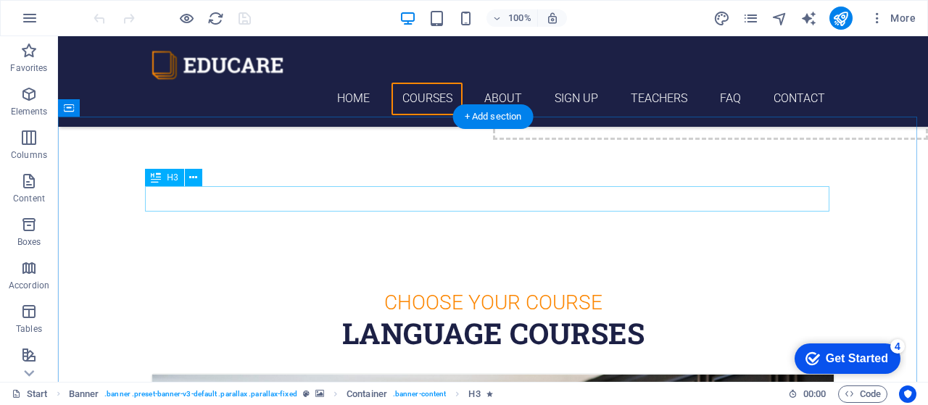
scroll to position [363, 0]
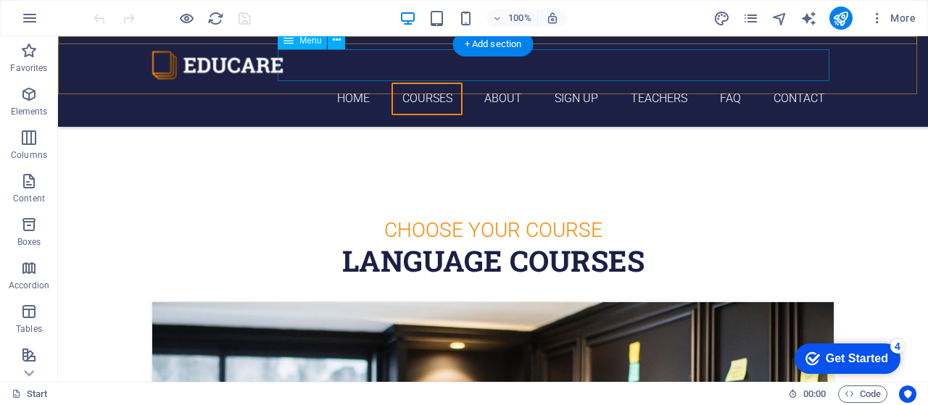
click at [352, 83] on nav "Home Courses About Sign up Teachers FAQ Contact" at bounding box center [493, 99] width 684 height 33
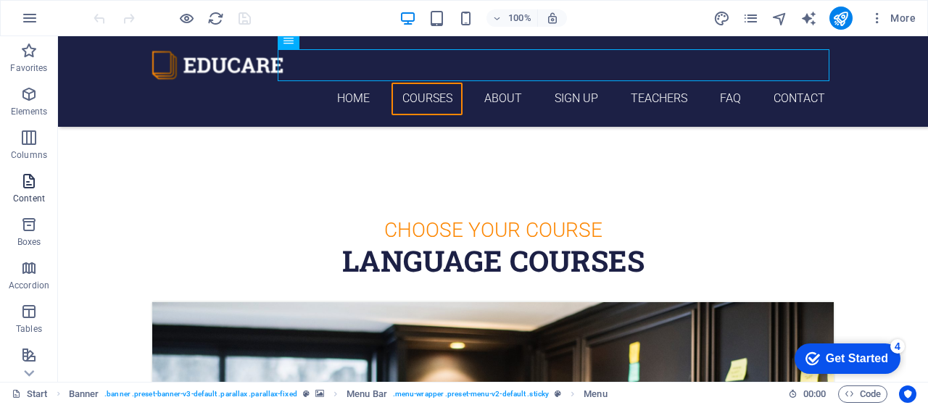
click at [36, 188] on icon "button" at bounding box center [28, 181] width 17 height 17
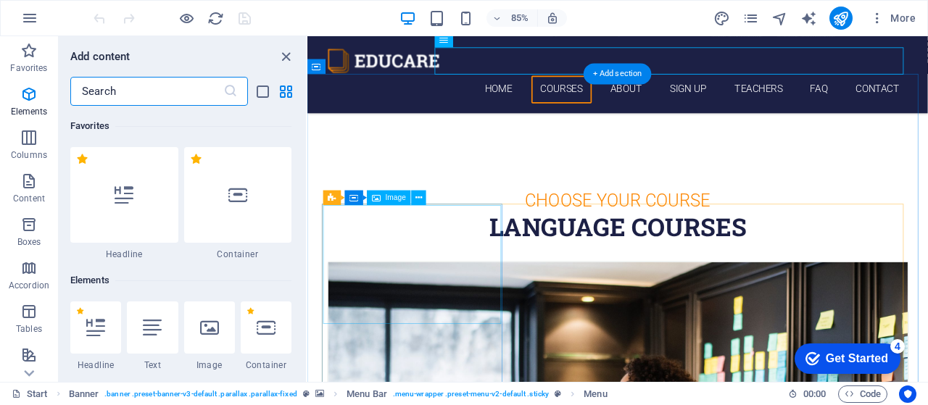
scroll to position [2537, 0]
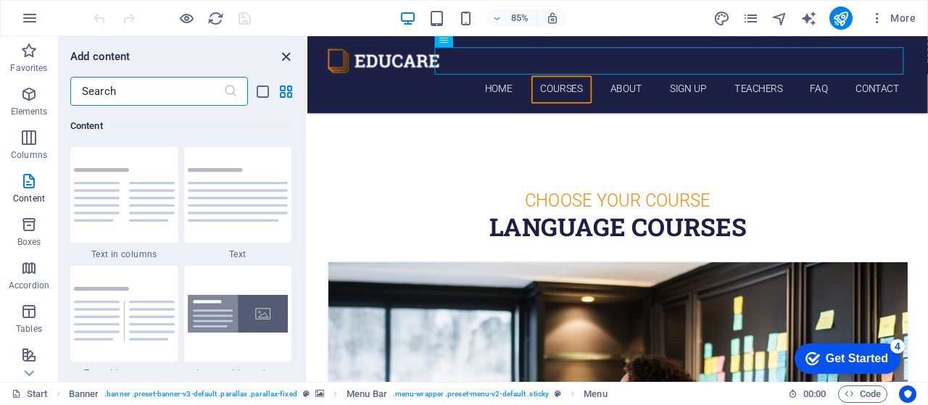
click at [286, 59] on icon "close panel" at bounding box center [286, 57] width 17 height 17
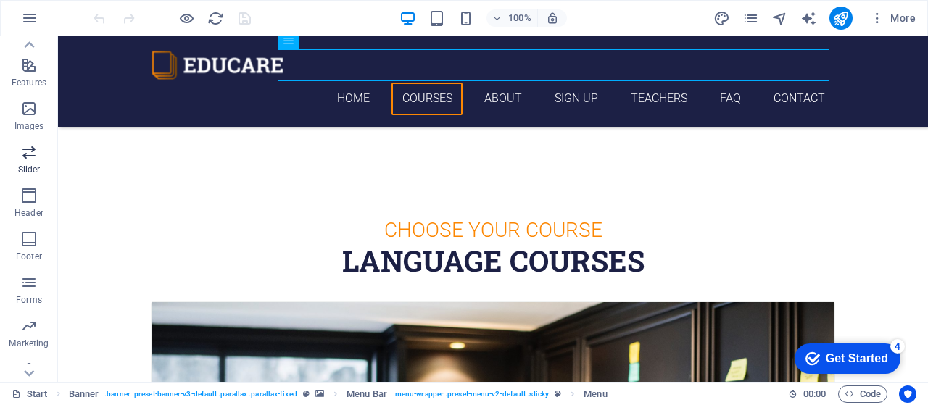
scroll to position [306, 0]
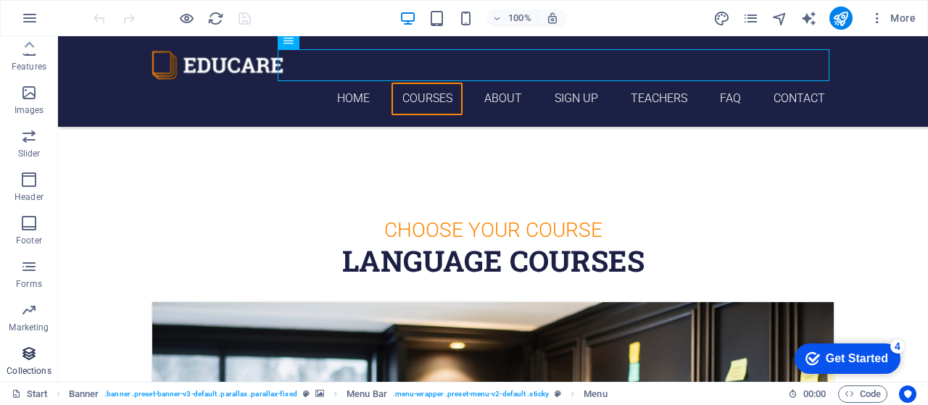
click at [26, 353] on icon "button" at bounding box center [28, 353] width 17 height 17
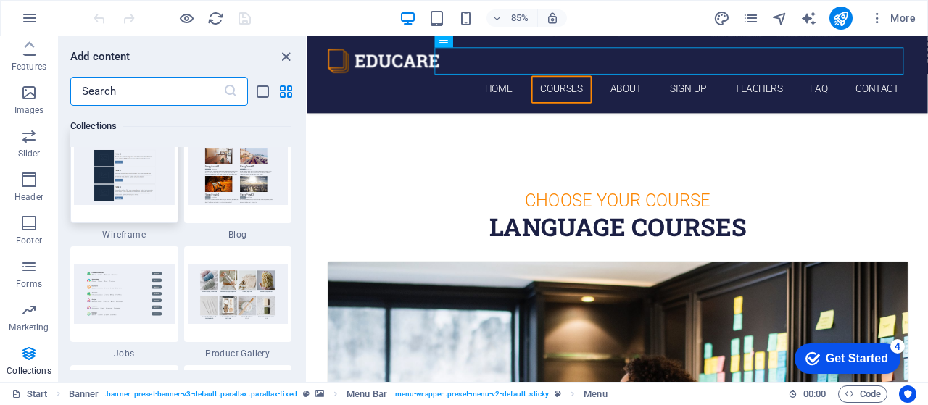
scroll to position [13273, 0]
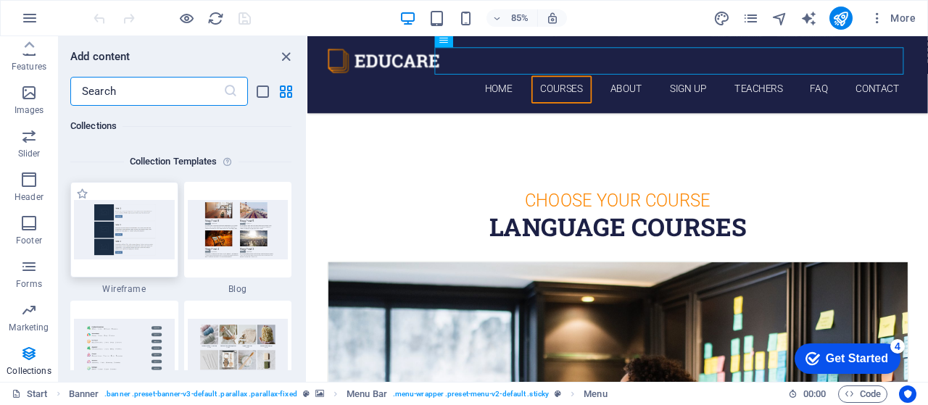
click at [123, 228] on img at bounding box center [124, 229] width 101 height 59
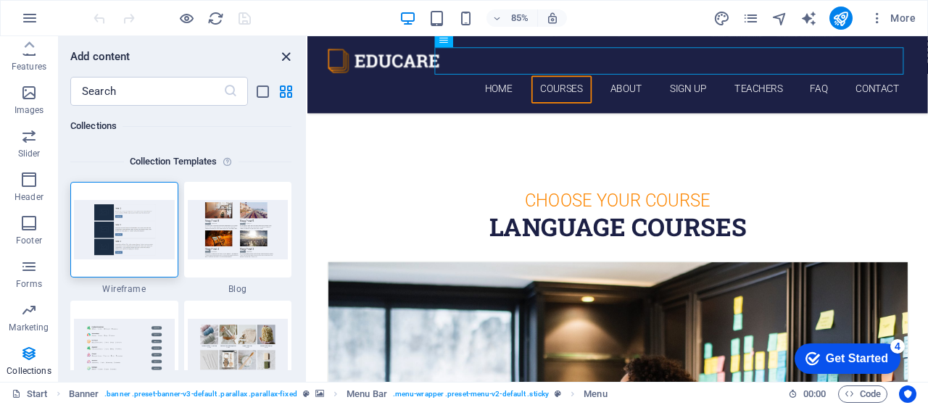
click at [283, 53] on icon "close panel" at bounding box center [286, 57] width 17 height 17
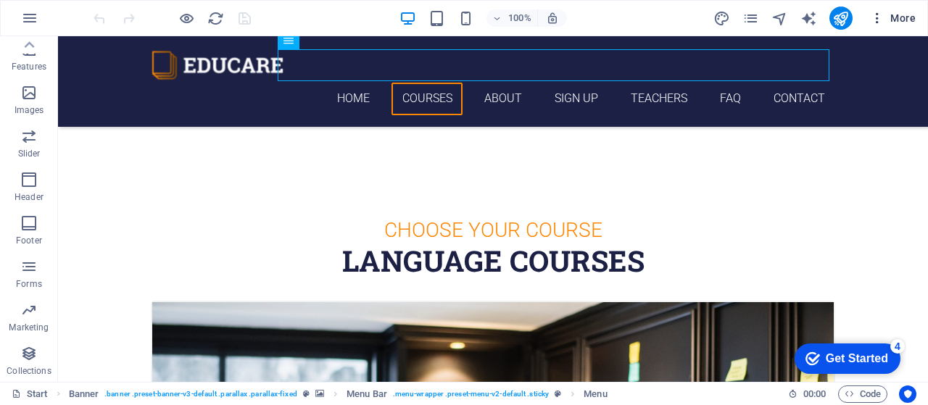
click at [879, 22] on icon "button" at bounding box center [877, 18] width 15 height 15
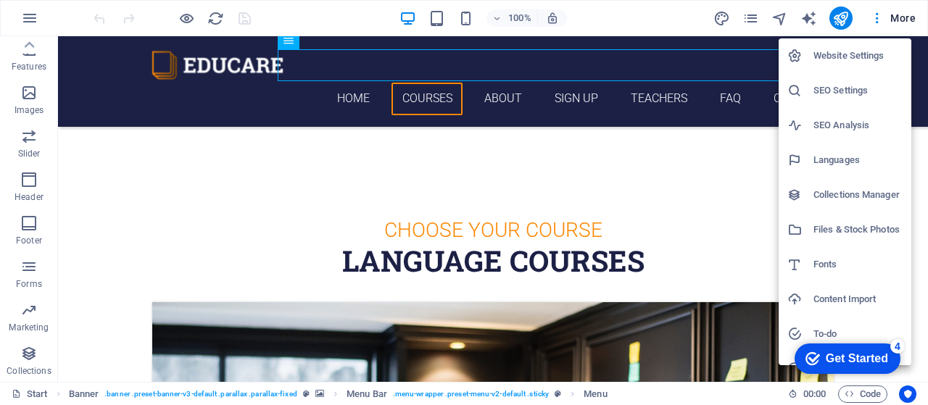
click at [705, 169] on div at bounding box center [464, 202] width 928 height 405
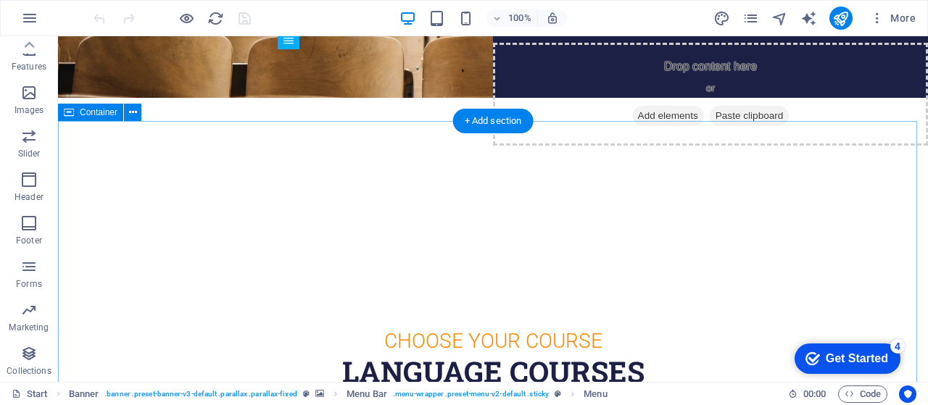
scroll to position [0, 0]
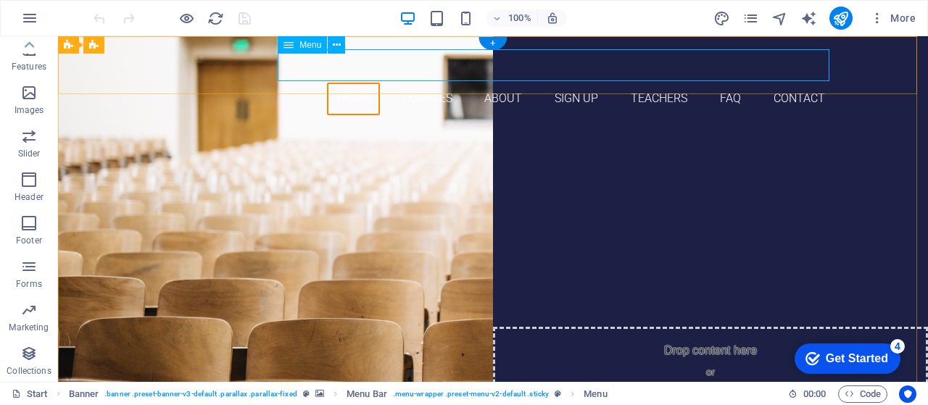
click at [428, 83] on nav "Home Courses About Sign up Teachers FAQ Contact" at bounding box center [493, 99] width 684 height 33
click at [423, 83] on nav "Home Courses About Sign up Teachers FAQ Contact" at bounding box center [493, 99] width 684 height 33
click at [422, 83] on nav "Home Courses About Sign up Teachers FAQ Contact" at bounding box center [493, 99] width 684 height 33
click at [505, 83] on nav "Home Courses About Sign up Teachers FAQ Contact" at bounding box center [493, 99] width 684 height 33
click at [407, 83] on nav "Home Courses About Sign up Teachers FAQ Contact" at bounding box center [493, 99] width 684 height 33
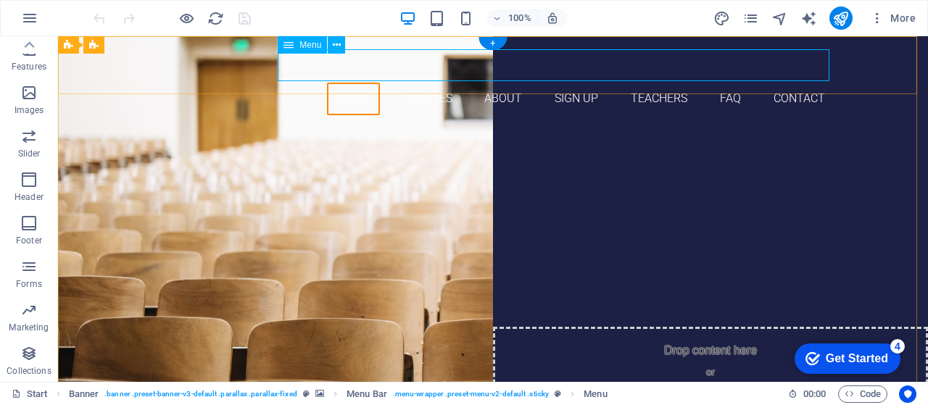
click at [407, 83] on nav "Home Courses About Sign up Teachers FAQ Contact" at bounding box center [493, 99] width 684 height 33
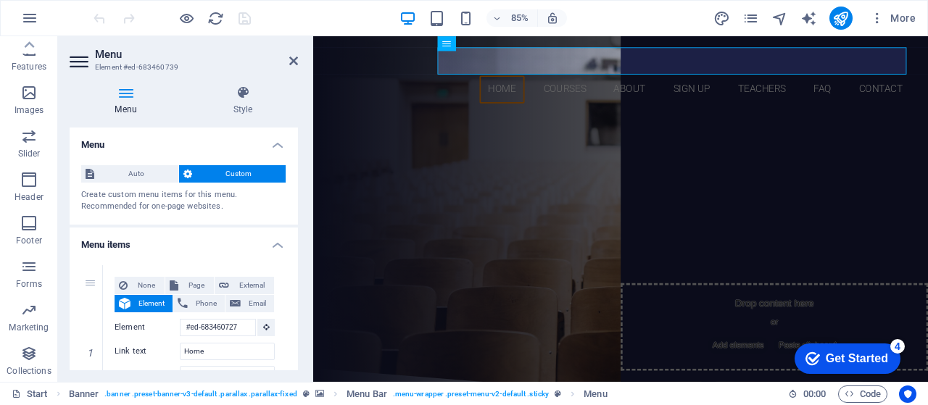
click at [93, 146] on h4 "Menu" at bounding box center [184, 141] width 228 height 26
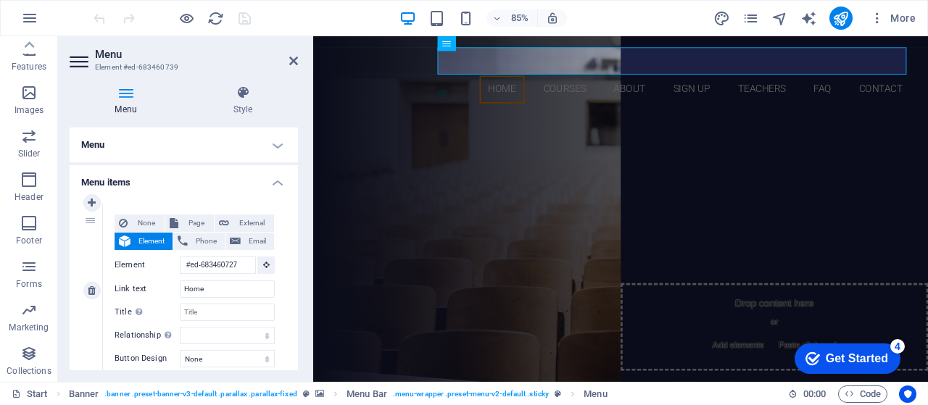
click at [141, 288] on label "Link text" at bounding box center [147, 289] width 65 height 17
click at [180, 288] on input "Home" at bounding box center [227, 289] width 95 height 17
click at [139, 289] on label "Link text" at bounding box center [147, 289] width 65 height 17
click at [180, 289] on input "Home" at bounding box center [227, 289] width 95 height 17
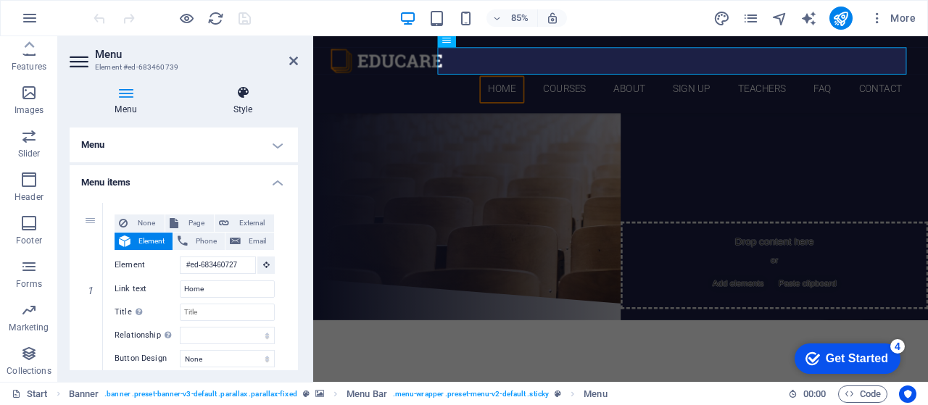
click at [249, 109] on h4 "Style" at bounding box center [243, 101] width 110 height 30
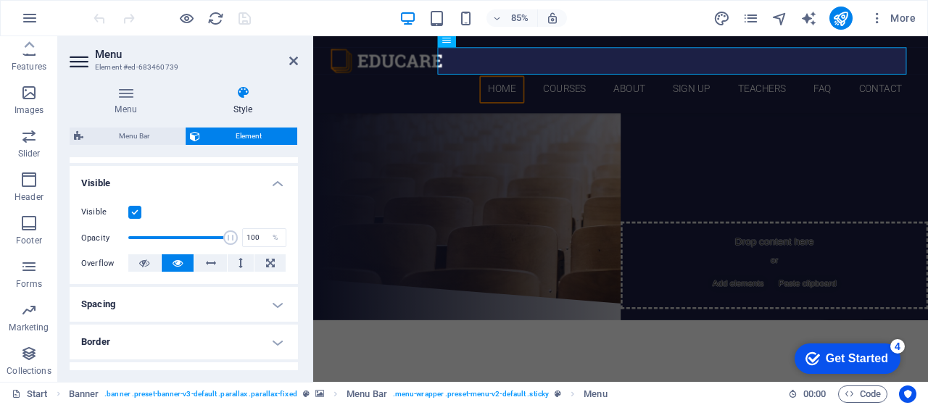
scroll to position [145, 0]
click at [123, 101] on h4 "Menu" at bounding box center [129, 101] width 118 height 30
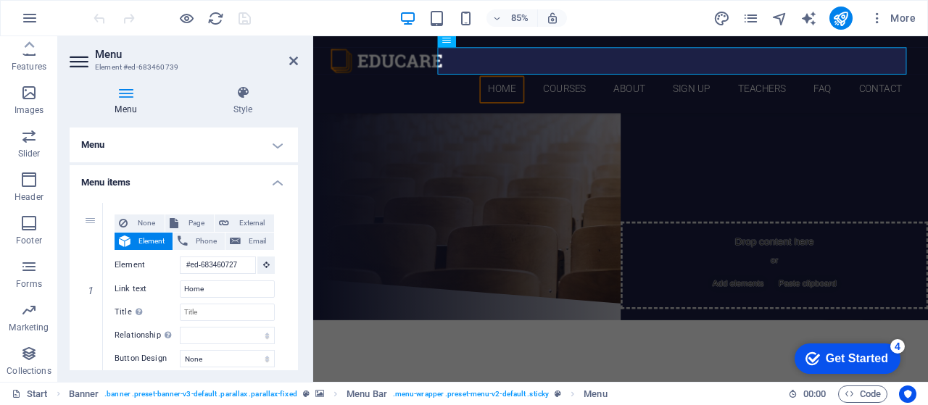
click at [83, 65] on icon at bounding box center [81, 61] width 22 height 23
click at [30, 17] on icon "button" at bounding box center [29, 17] width 17 height 17
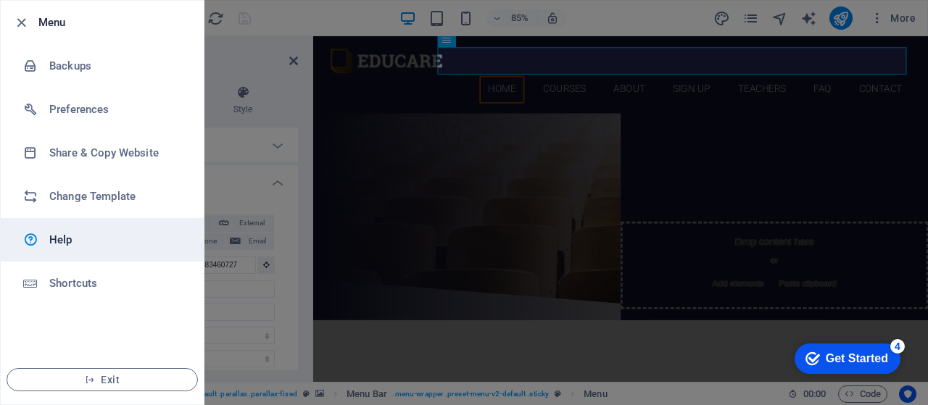
click at [86, 236] on h6 "Help" at bounding box center [116, 239] width 134 height 17
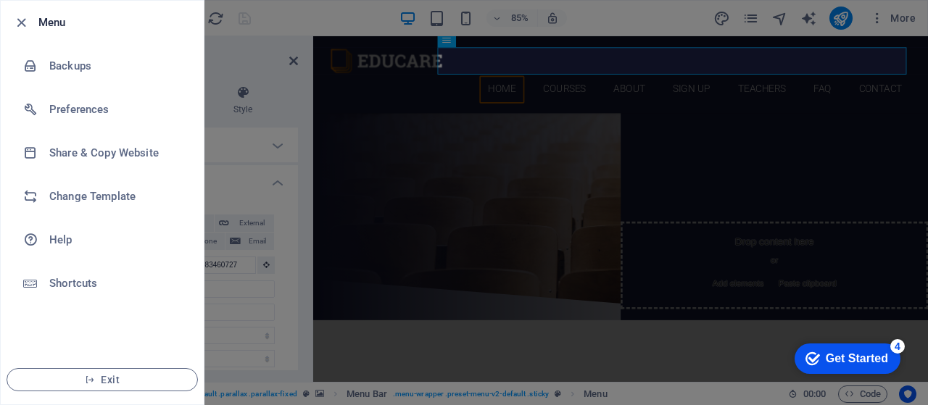
click at [528, 105] on div at bounding box center [464, 202] width 928 height 405
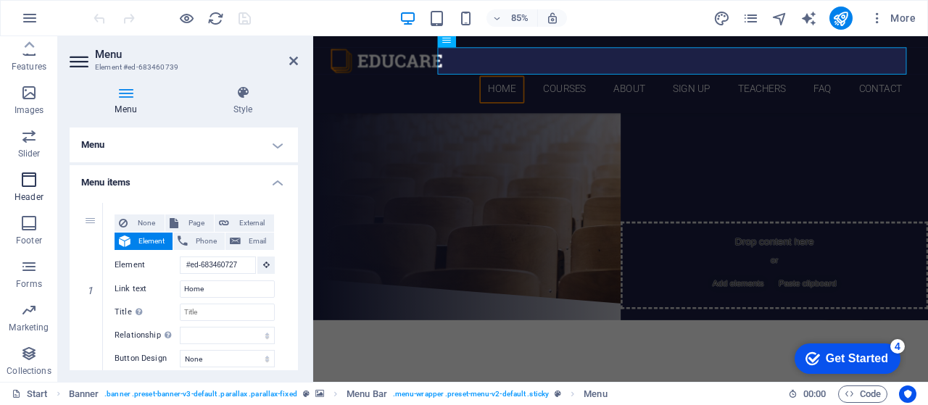
click at [28, 184] on icon "button" at bounding box center [28, 179] width 17 height 17
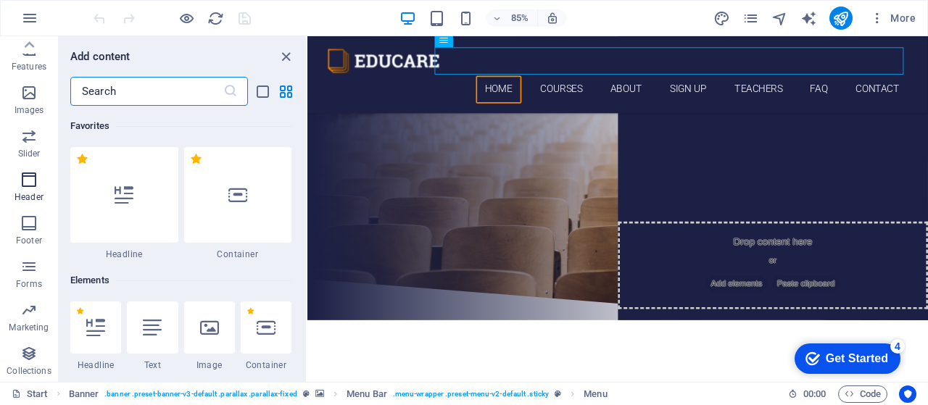
scroll to position [8731, 0]
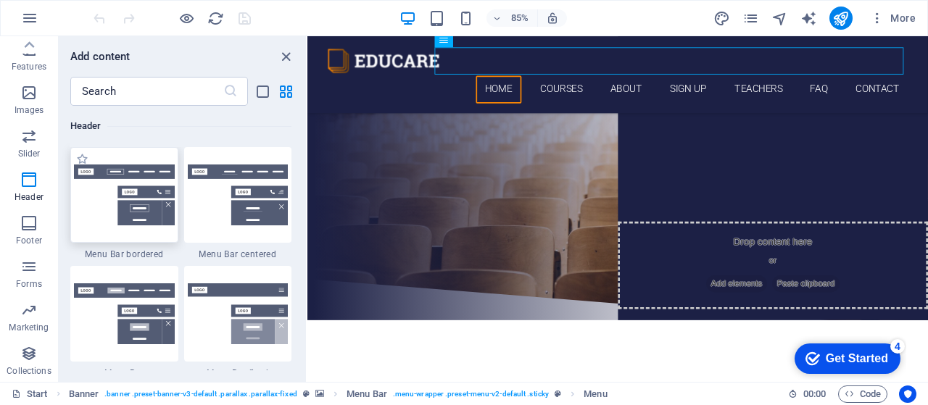
click at [88, 172] on img at bounding box center [124, 195] width 101 height 61
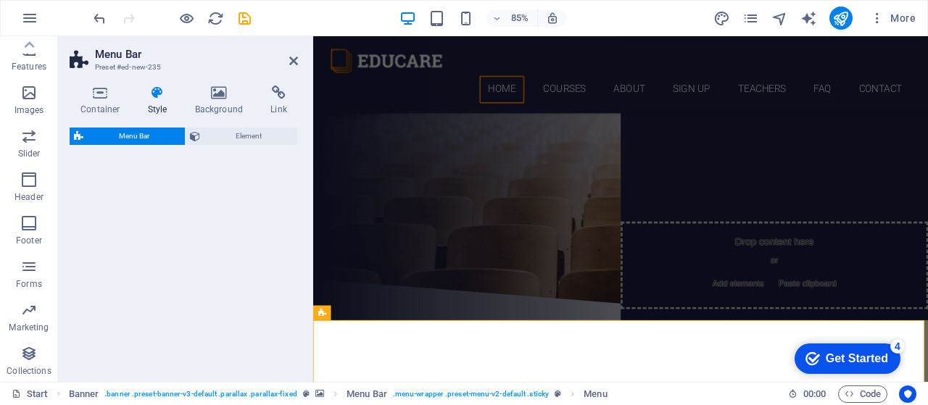
select select "rem"
select select "preset-menu-v2-border"
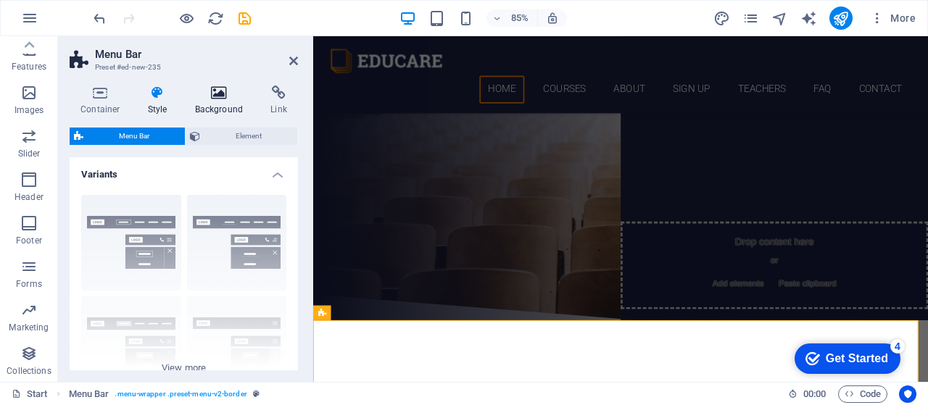
click at [223, 98] on icon at bounding box center [219, 93] width 70 height 15
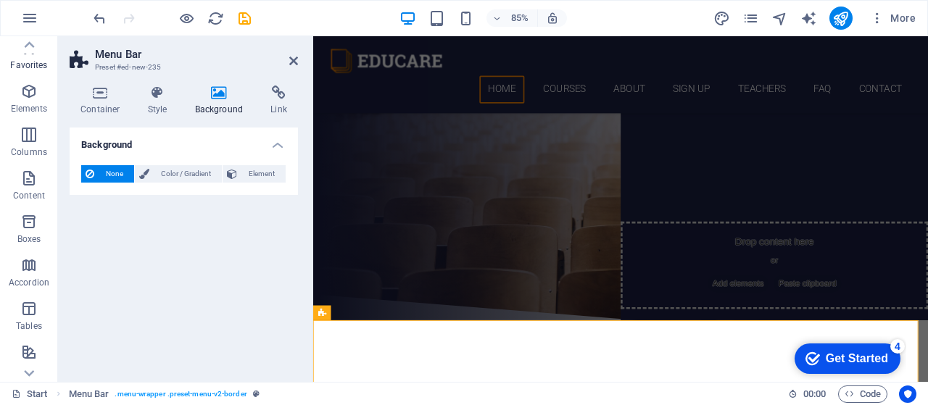
scroll to position [0, 0]
click at [38, 51] on icon "button" at bounding box center [28, 50] width 17 height 17
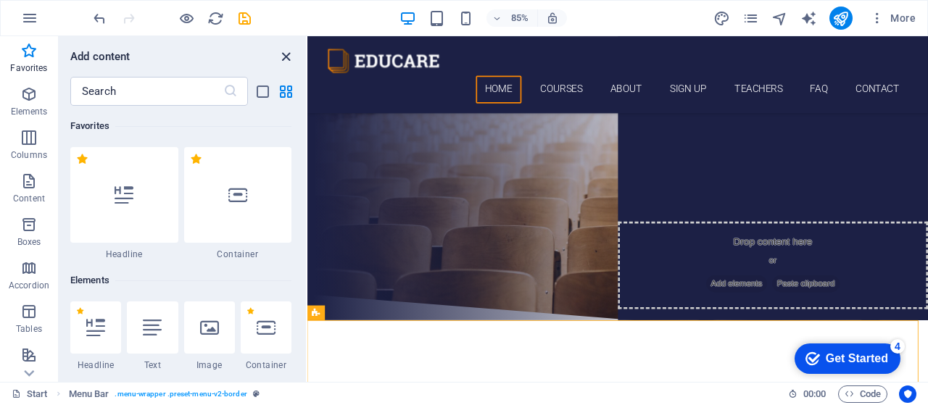
click at [289, 54] on icon "close panel" at bounding box center [286, 57] width 17 height 17
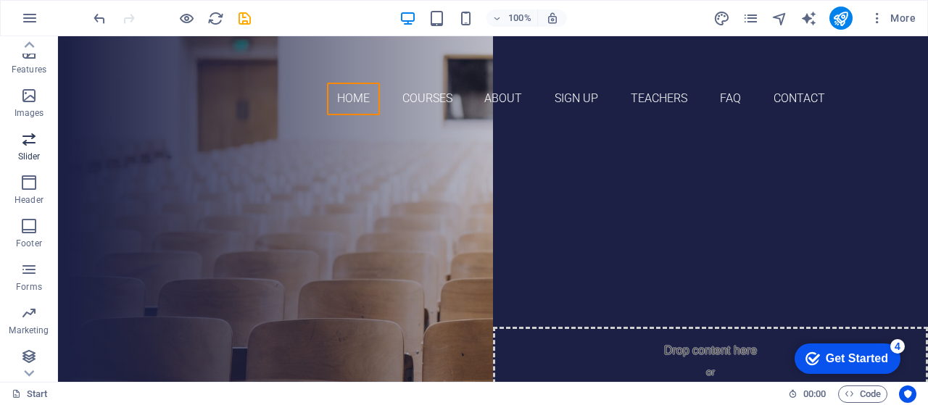
scroll to position [306, 0]
click at [31, 351] on icon "button" at bounding box center [28, 353] width 17 height 17
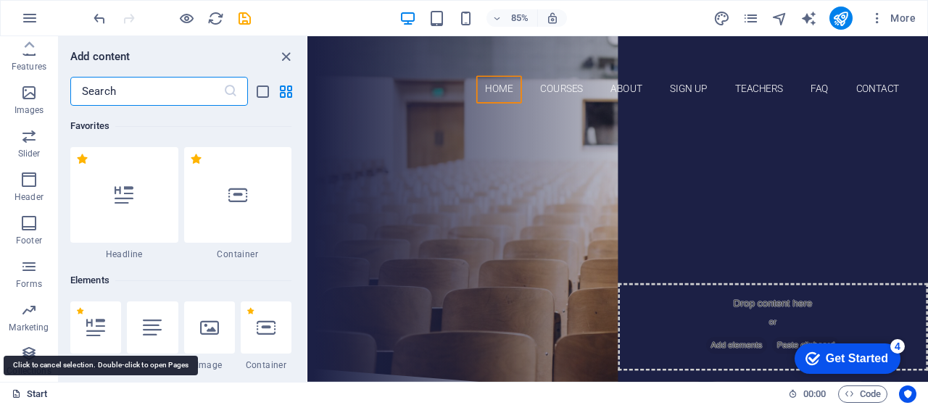
scroll to position [13273, 0]
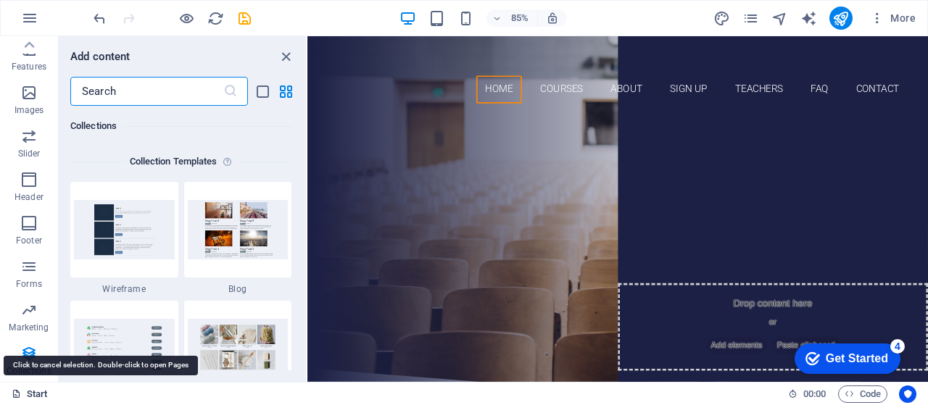
click at [23, 394] on link "Start" at bounding box center [30, 394] width 36 height 17
click at [37, 398] on link "Start" at bounding box center [30, 394] width 36 height 17
click at [12, 391] on icon at bounding box center [16, 393] width 9 height 9
click at [32, 396] on link "Start" at bounding box center [30, 394] width 36 height 17
click at [17, 396] on icon at bounding box center [16, 393] width 9 height 9
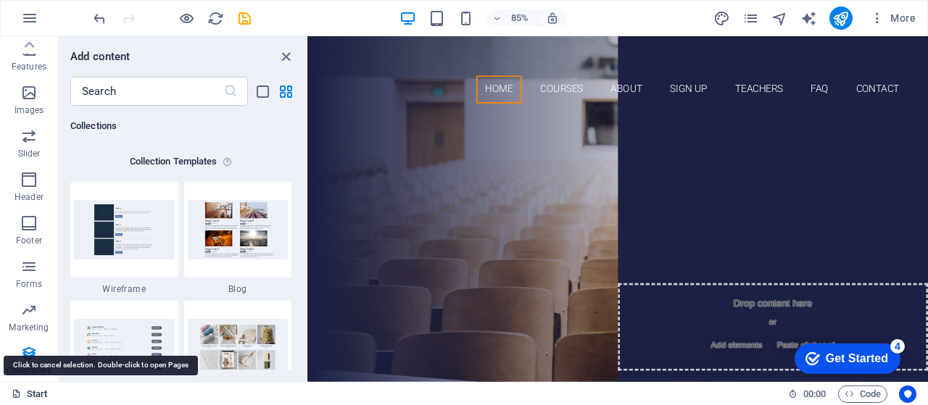
click at [17, 396] on icon at bounding box center [16, 393] width 9 height 9
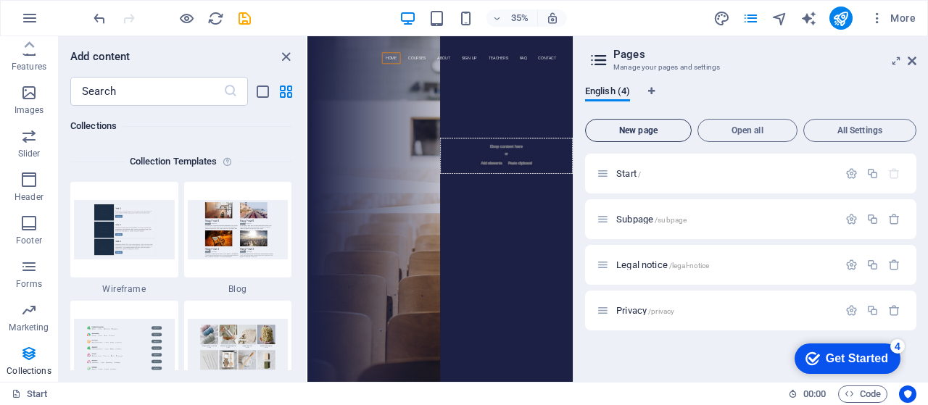
drag, startPoint x: 669, startPoint y: 128, endPoint x: 687, endPoint y: 138, distance: 20.1
click at [669, 128] on span "New page" at bounding box center [639, 130] width 94 height 9
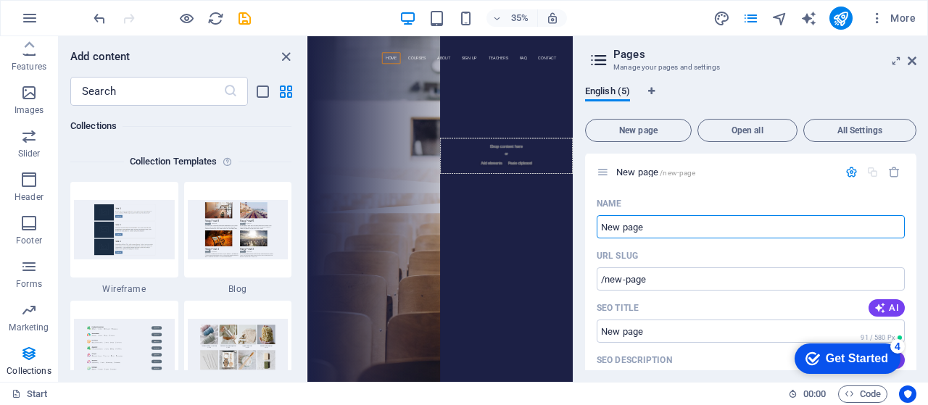
scroll to position [149, 0]
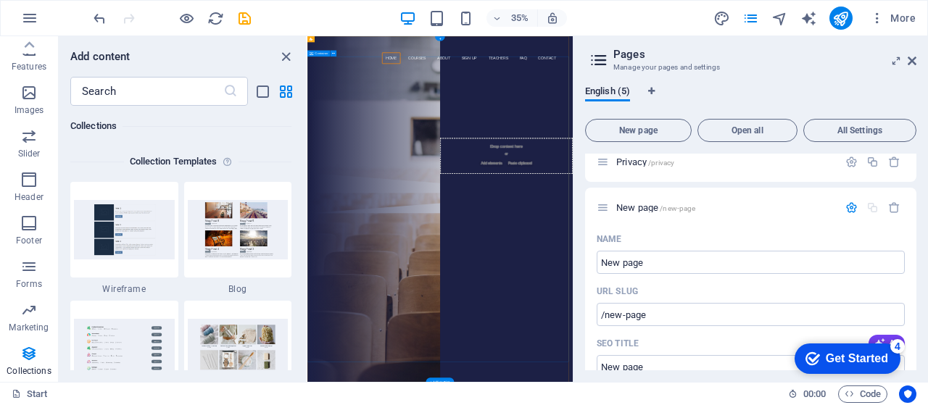
drag, startPoint x: 944, startPoint y: 451, endPoint x: 934, endPoint y: 451, distance: 10.2
click at [927, 405] on div "Are you ready to learn new languages? Join our Language School Our Courses Sign…" at bounding box center [686, 277] width 758 height 300
